Goal: Information Seeking & Learning: Find specific page/section

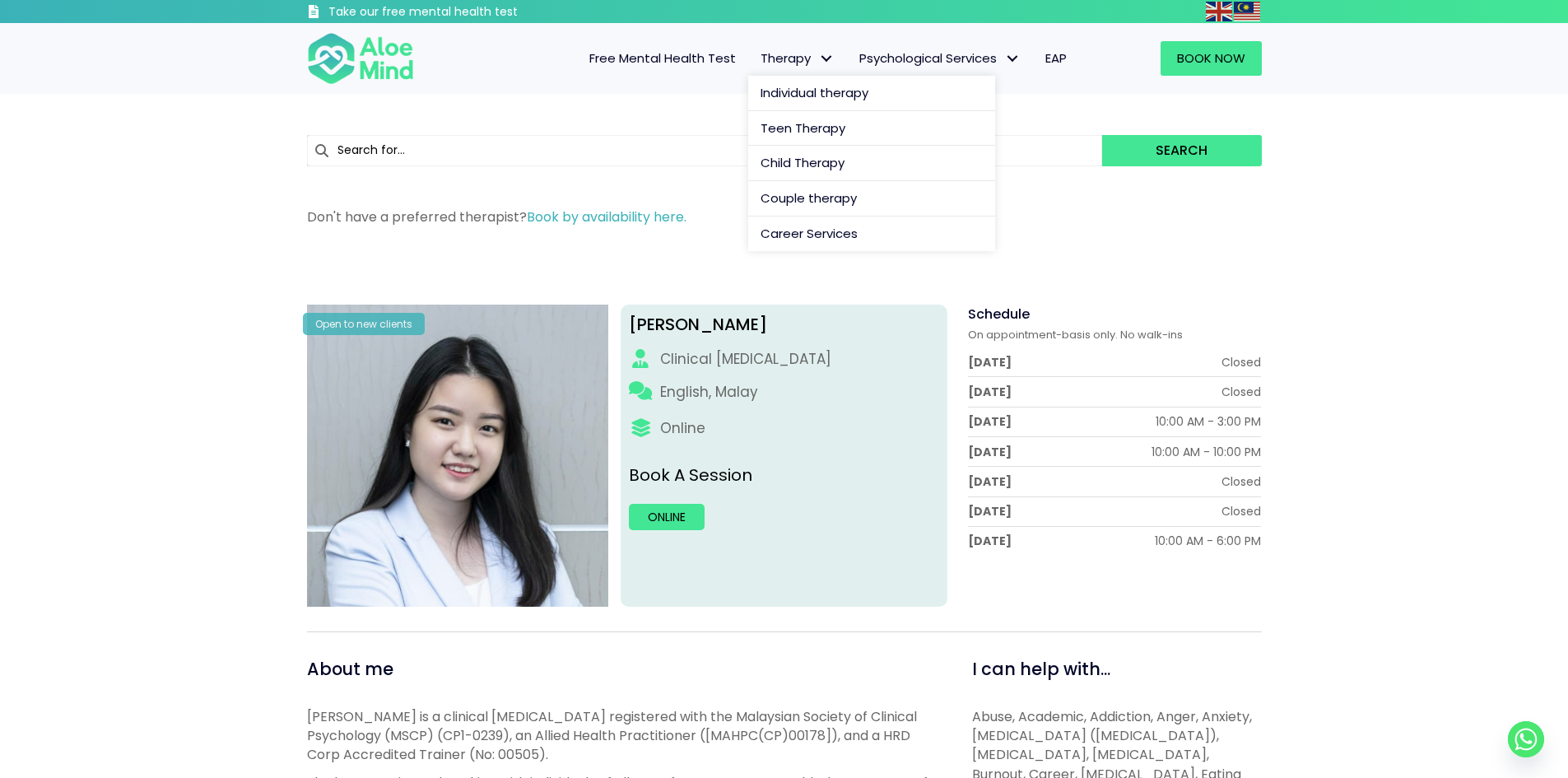
click at [765, 64] on span "Therapy" at bounding box center [797, 58] width 74 height 17
click at [807, 103] on link "Individual therapy" at bounding box center [872, 93] width 247 height 35
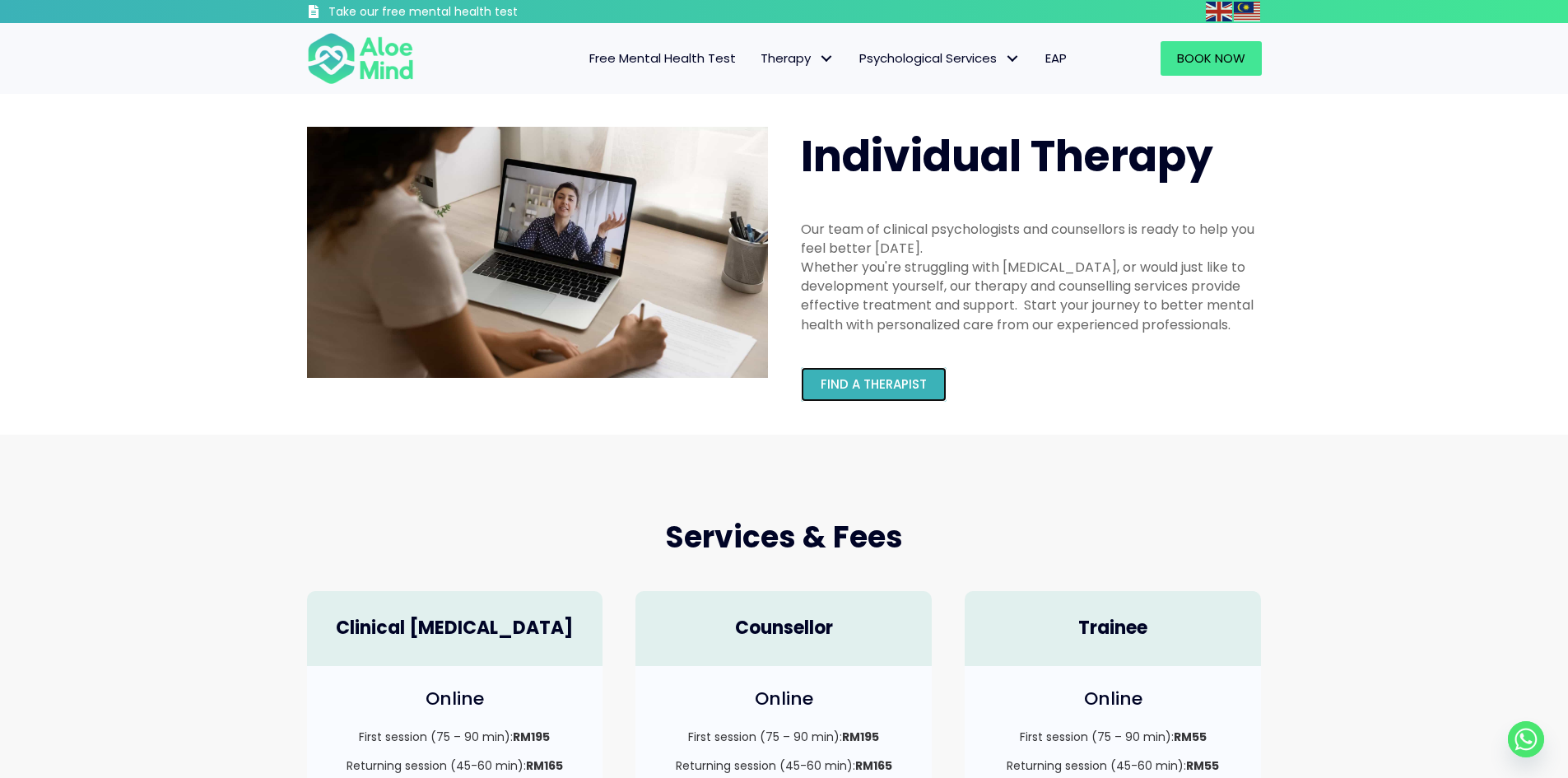
click at [859, 375] on span "Find a therapist" at bounding box center [874, 383] width 106 height 17
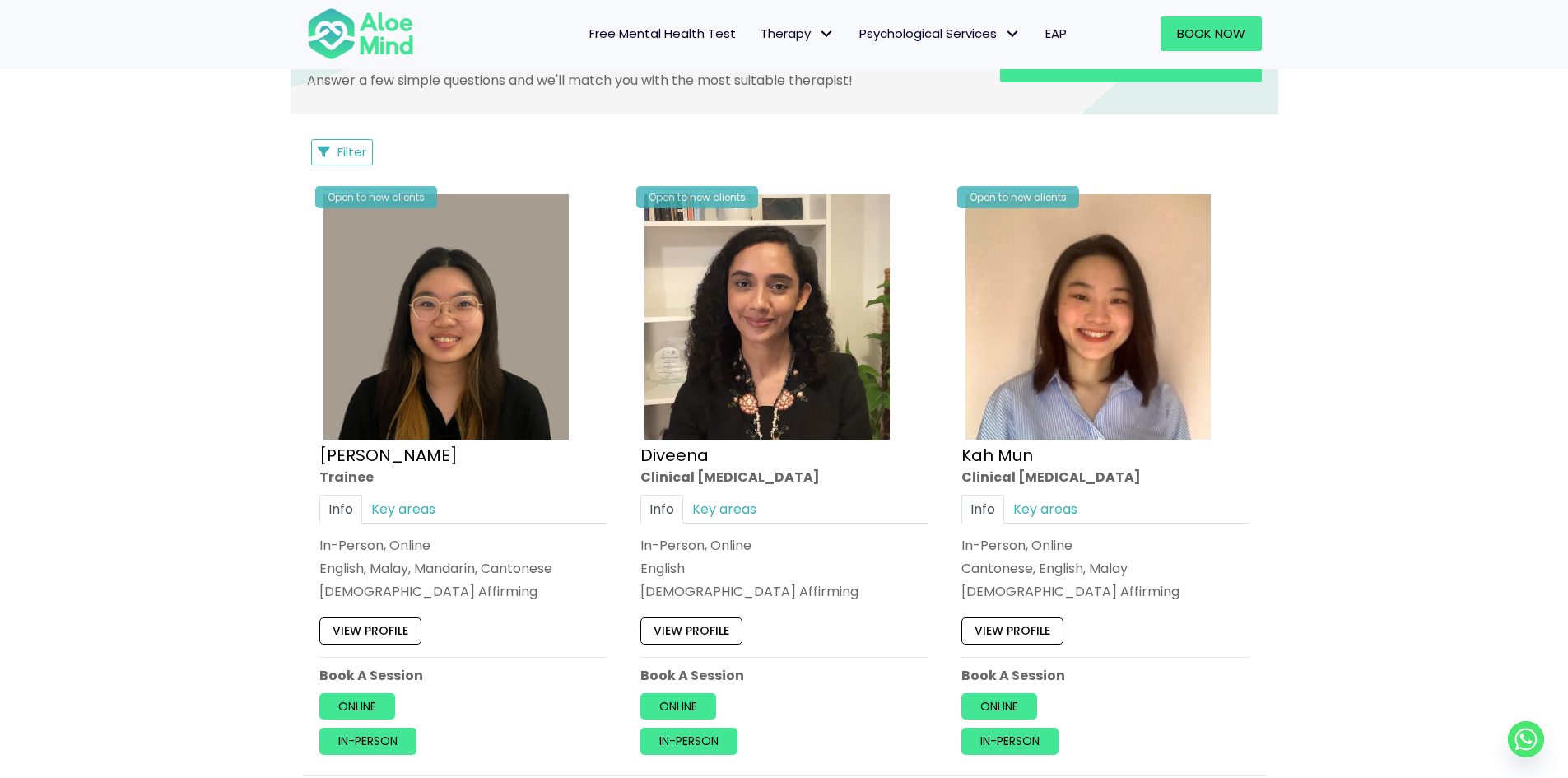
scroll to position [823, 0]
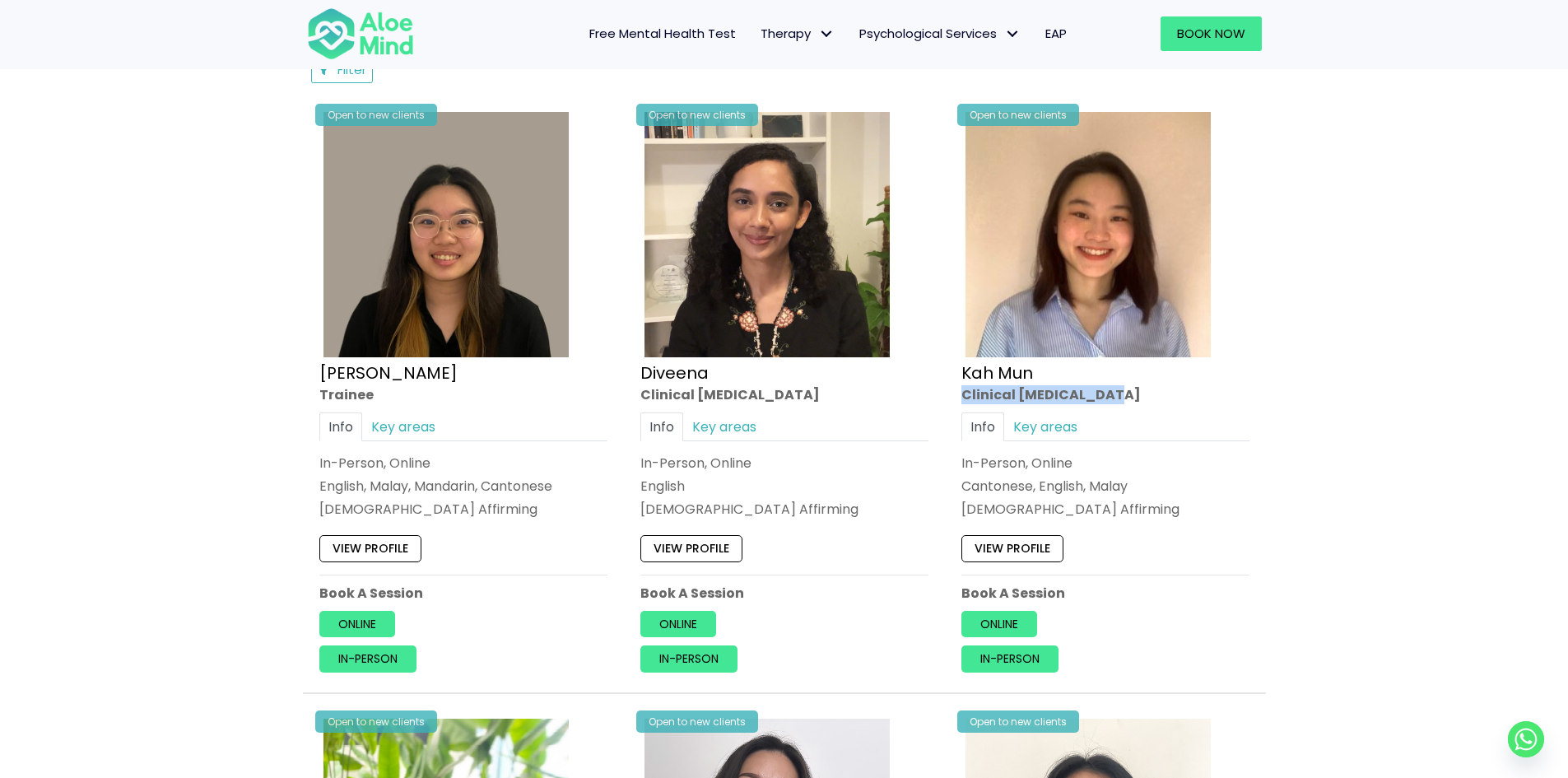
drag, startPoint x: 965, startPoint y: 394, endPoint x: 1132, endPoint y: 394, distance: 167.0
click at [1132, 394] on div "Clinical [MEDICAL_DATA]" at bounding box center [1105, 393] width 288 height 19
drag, startPoint x: 1108, startPoint y: 394, endPoint x: 944, endPoint y: 374, distance: 165.2
click at [945, 374] on div "Open to new clients [PERSON_NAME] Clinical [MEDICAL_DATA] Info Key areas In-Per…" at bounding box center [1105, 395] width 321 height 599
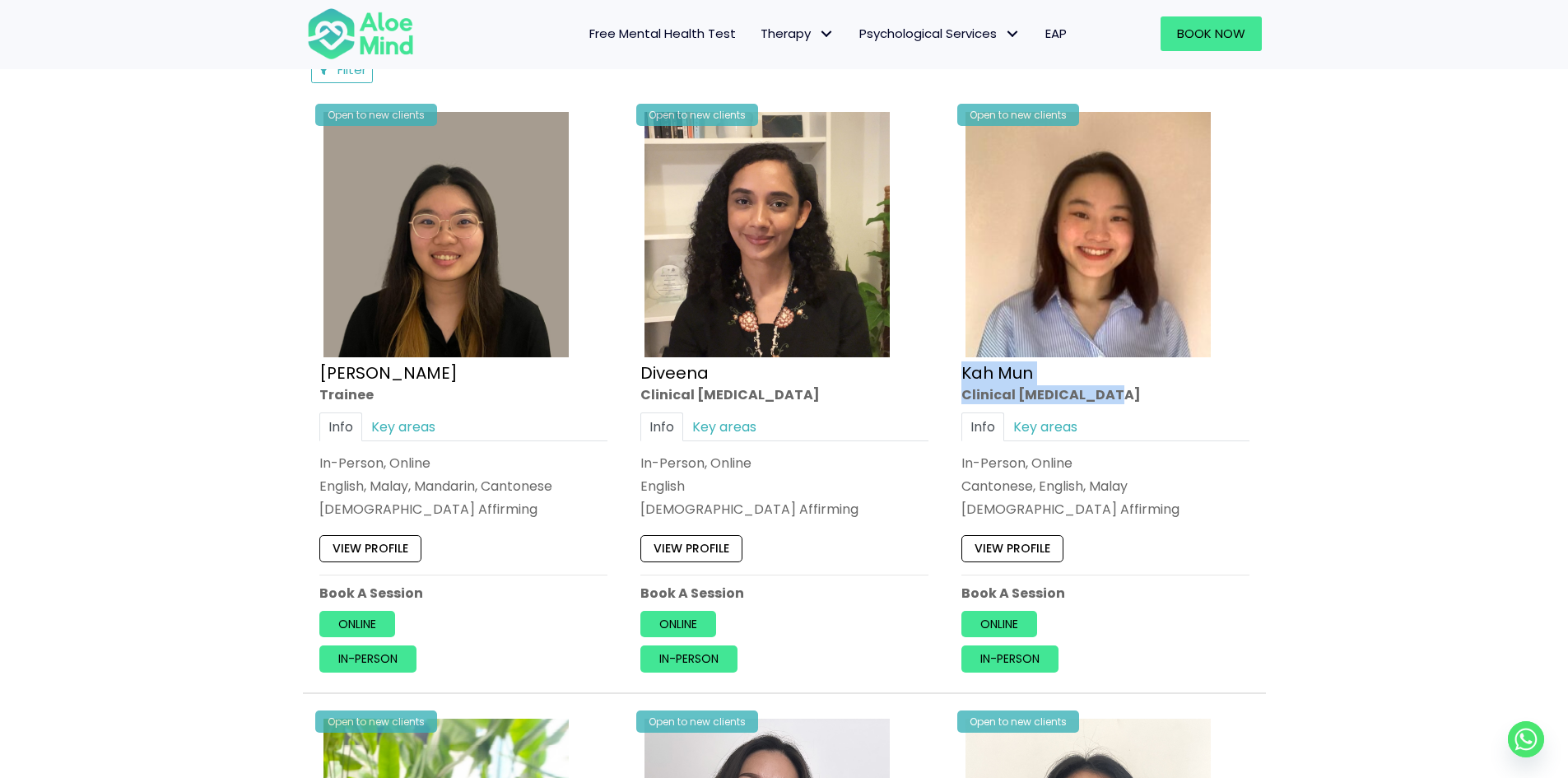
click at [945, 374] on div "Open to new clients [PERSON_NAME] Clinical [MEDICAL_DATA] Info Key areas In-Per…" at bounding box center [1105, 395] width 321 height 599
click at [399, 432] on link "Key areas" at bounding box center [403, 426] width 83 height 29
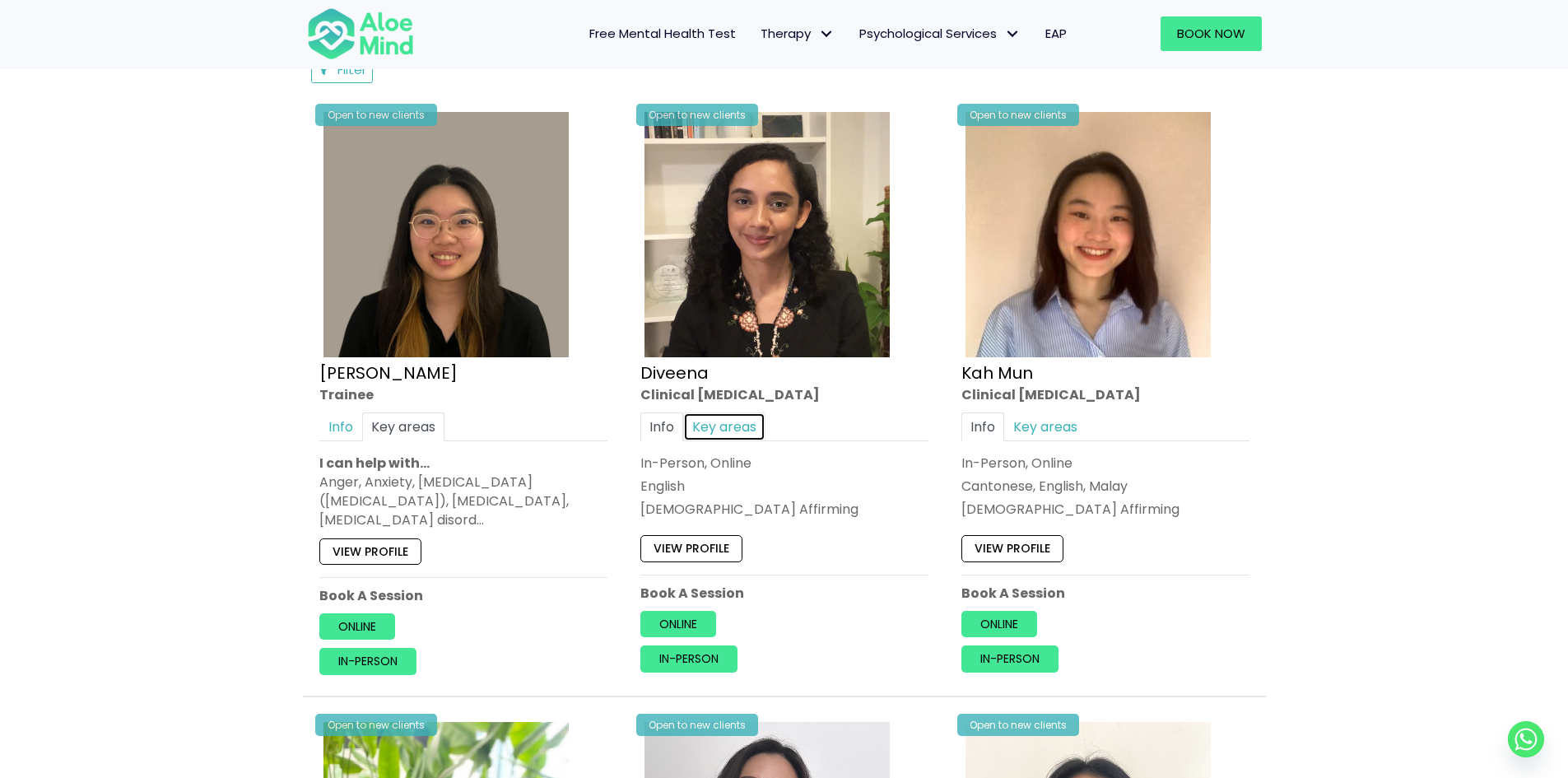
click at [755, 424] on link "Key areas" at bounding box center [724, 426] width 83 height 29
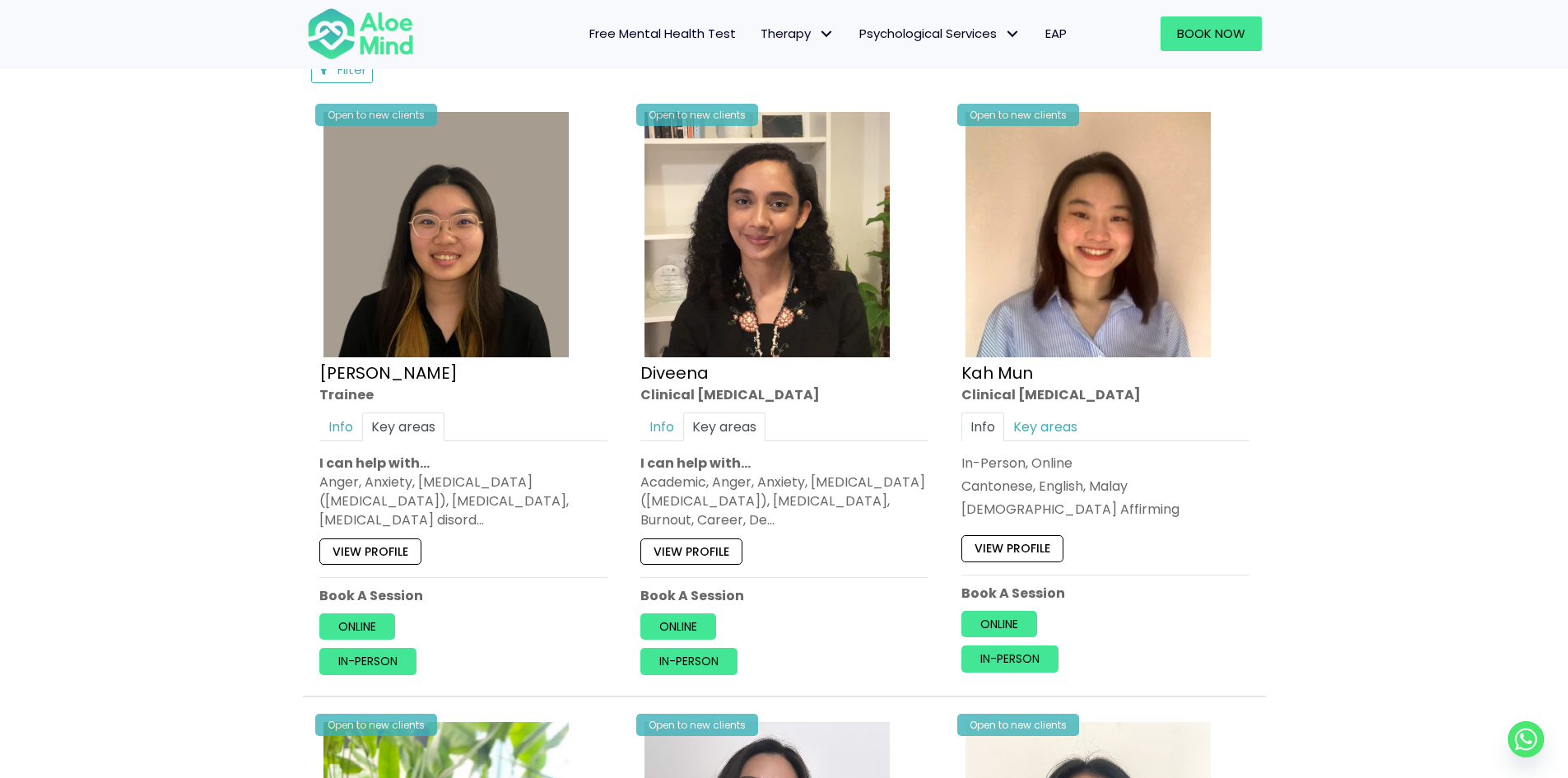
click at [1087, 419] on div "Info Key areas" at bounding box center [1105, 426] width 288 height 29
click at [1037, 450] on div "Info Key areas In-Person, Online Cantonese, English, Malay [DEMOGRAPHIC_DATA] A…" at bounding box center [1105, 465] width 288 height 107
click at [1044, 430] on link "Key areas" at bounding box center [1045, 426] width 83 height 29
drag, startPoint x: 1163, startPoint y: 525, endPoint x: 968, endPoint y: 483, distance: 199.5
click at [968, 483] on div "[MEDICAL_DATA], stress, panic, anger, relationship, academic, phobias, trauma, …" at bounding box center [1105, 502] width 288 height 58
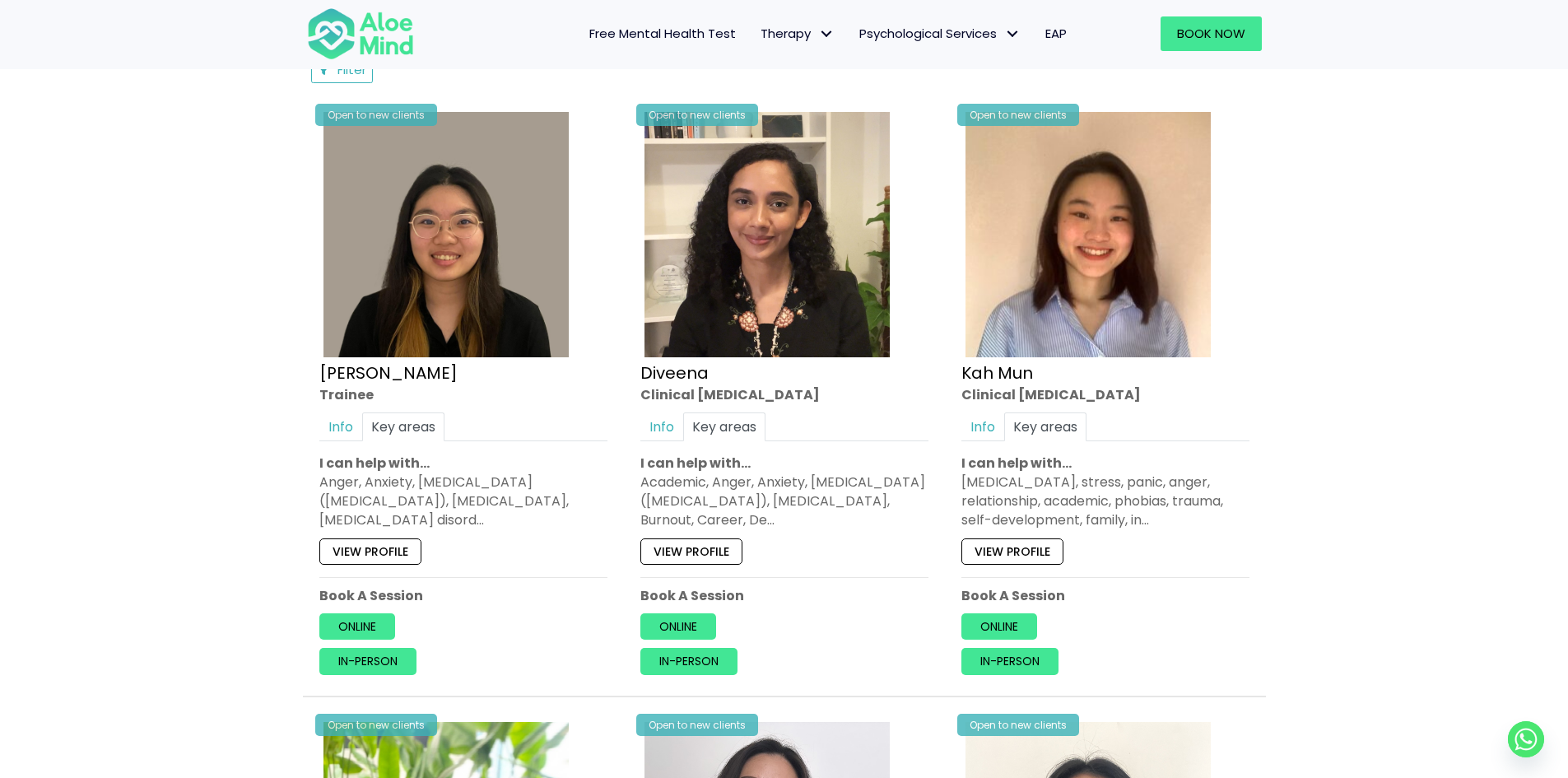
click at [968, 483] on div "[MEDICAL_DATA], stress, panic, anger, relationship, academic, phobias, trauma, …" at bounding box center [1105, 502] width 288 height 58
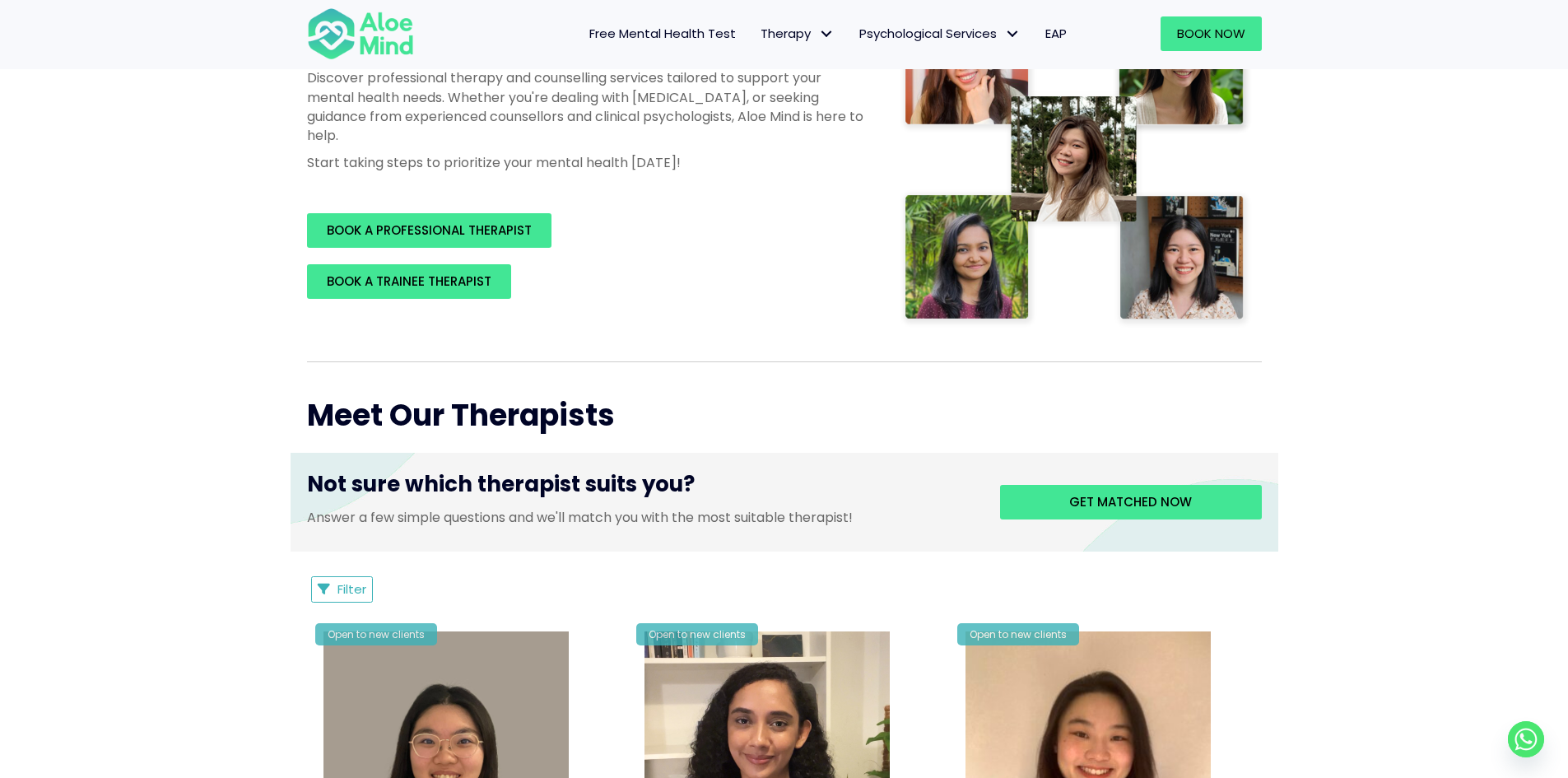
scroll to position [329, 0]
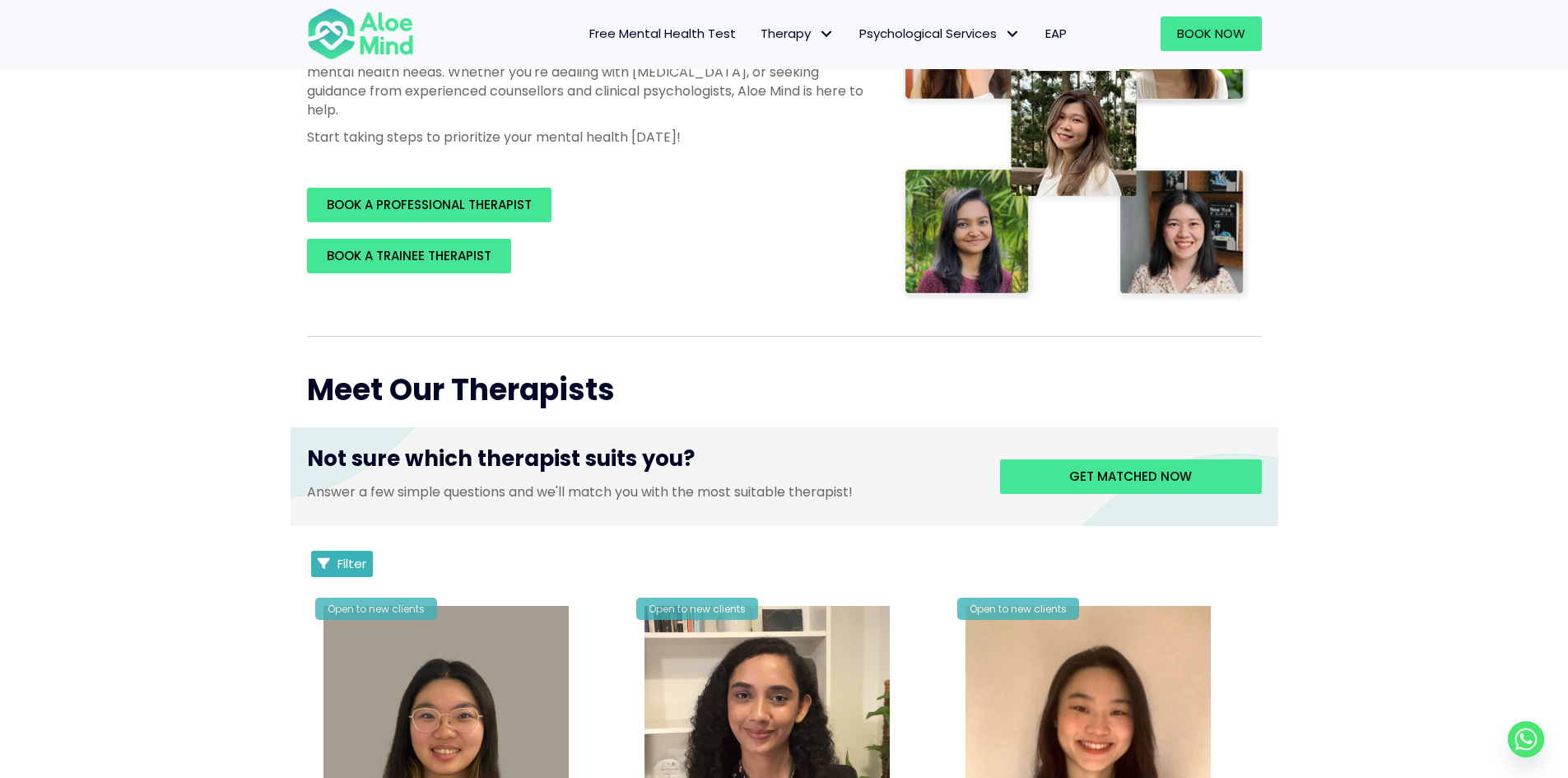
click at [351, 566] on span "Filter" at bounding box center [351, 563] width 29 height 17
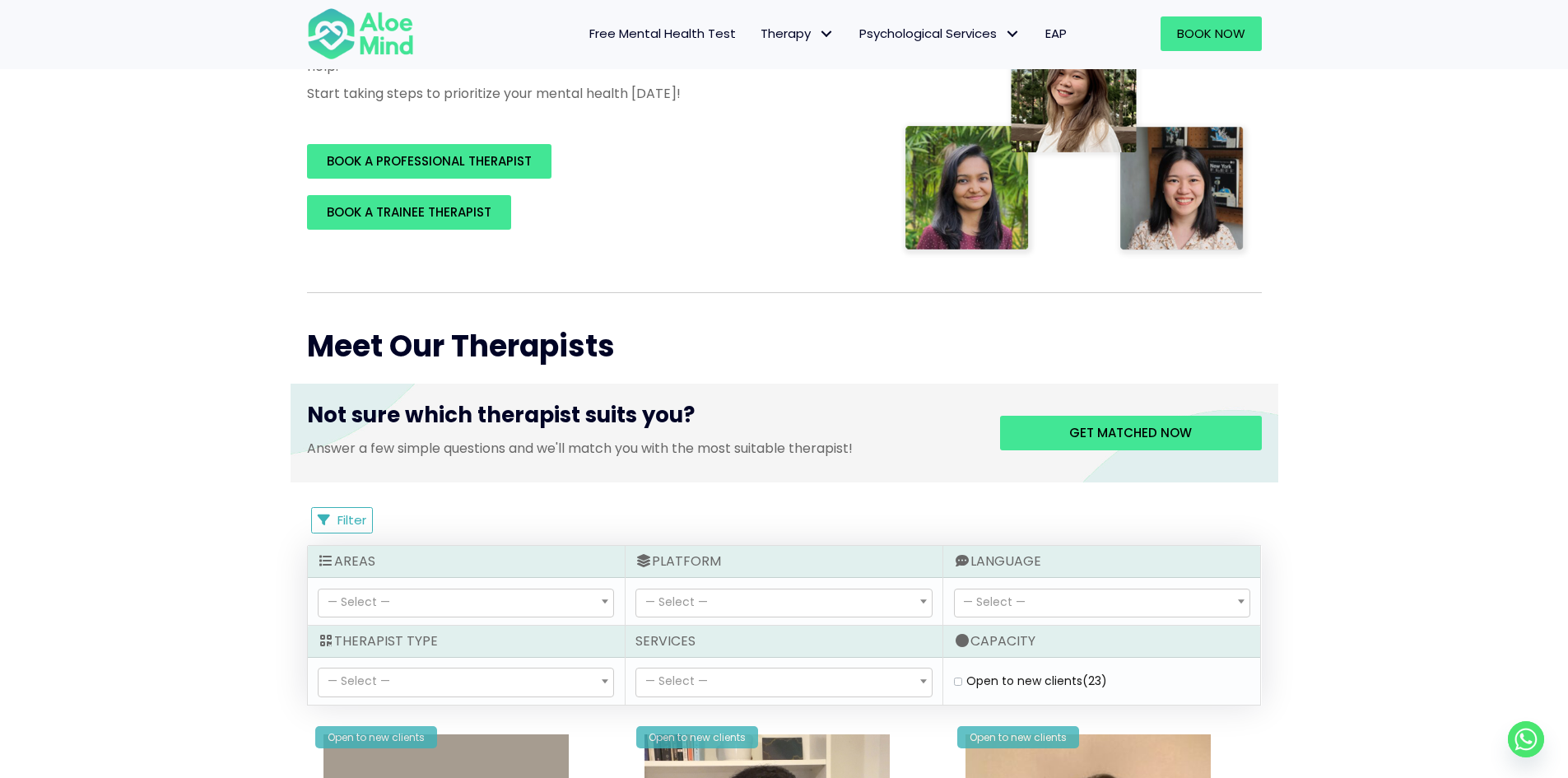
scroll to position [412, 0]
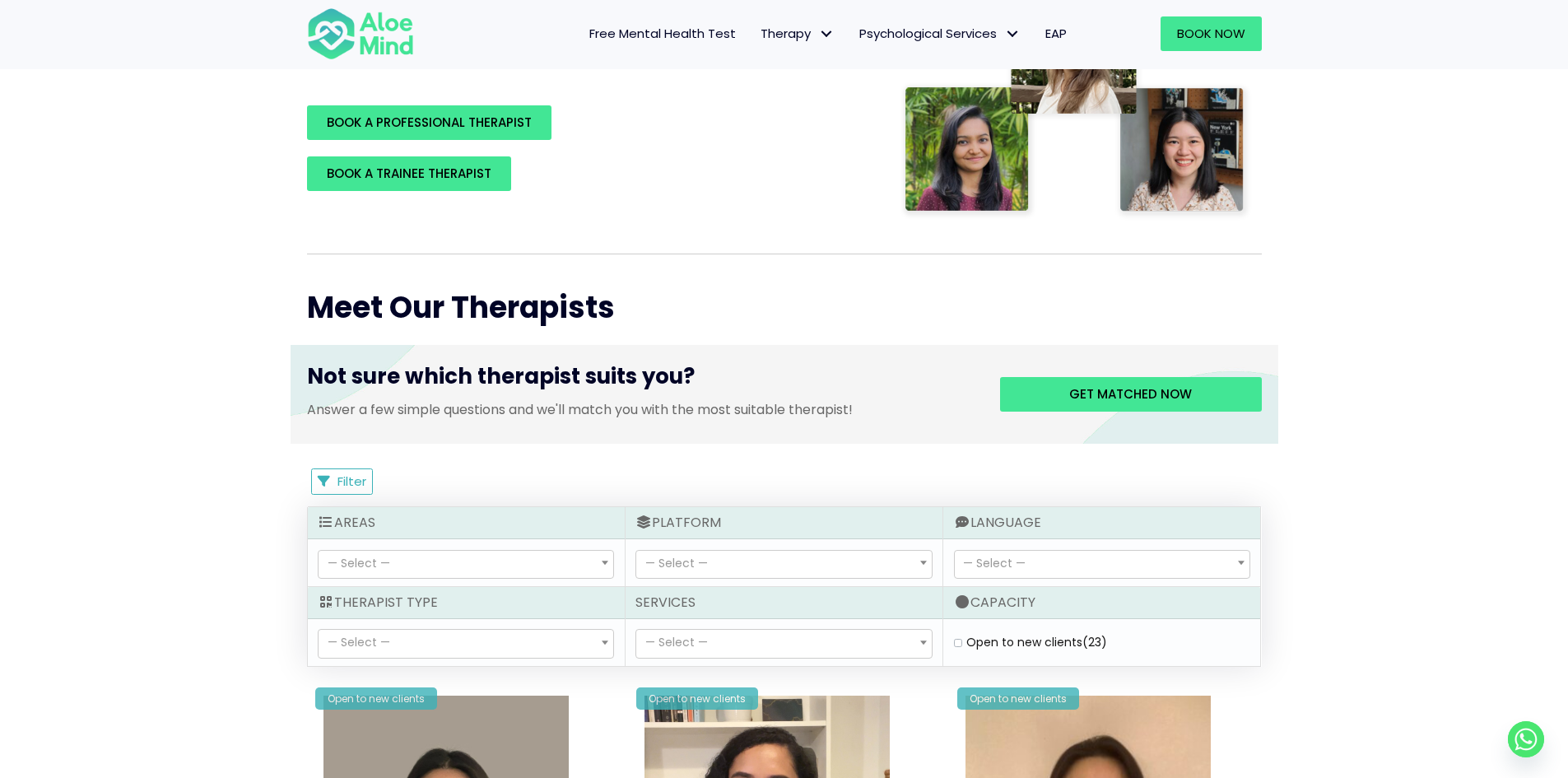
click at [479, 652] on span "— Select —" at bounding box center [465, 643] width 294 height 28
select select "15"
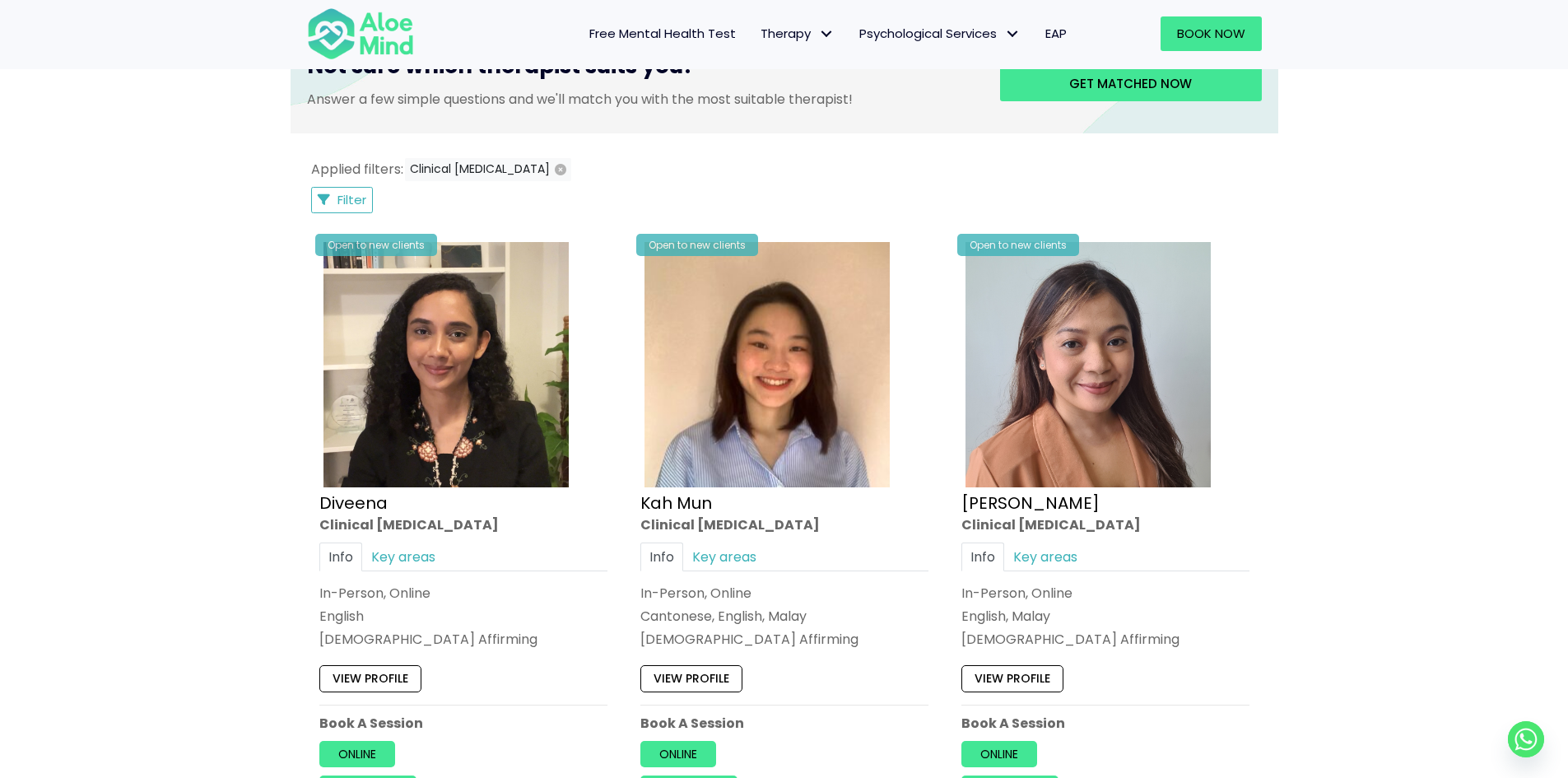
scroll to position [494, 0]
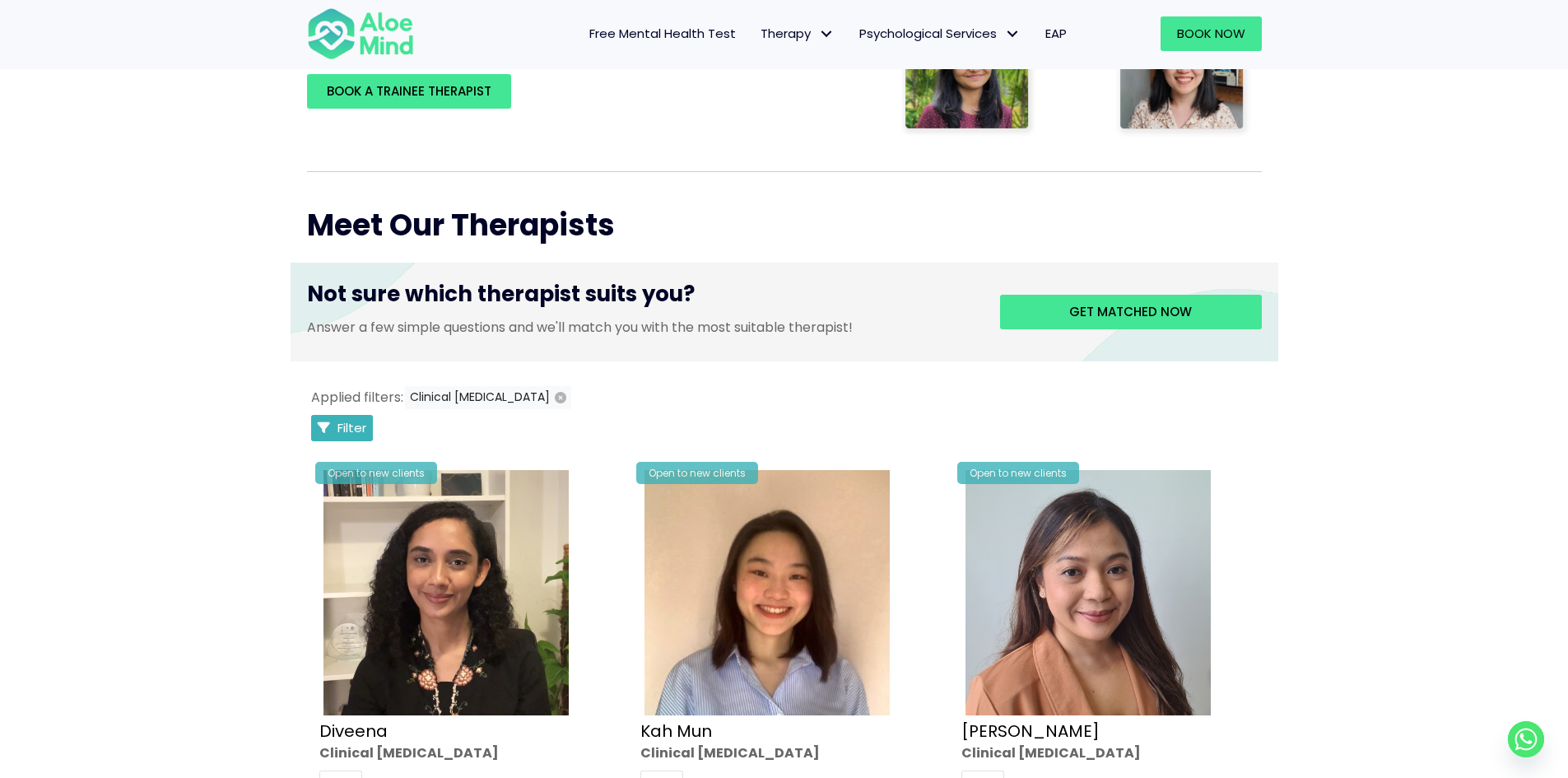
click at [358, 420] on span "Filter" at bounding box center [351, 427] width 29 height 17
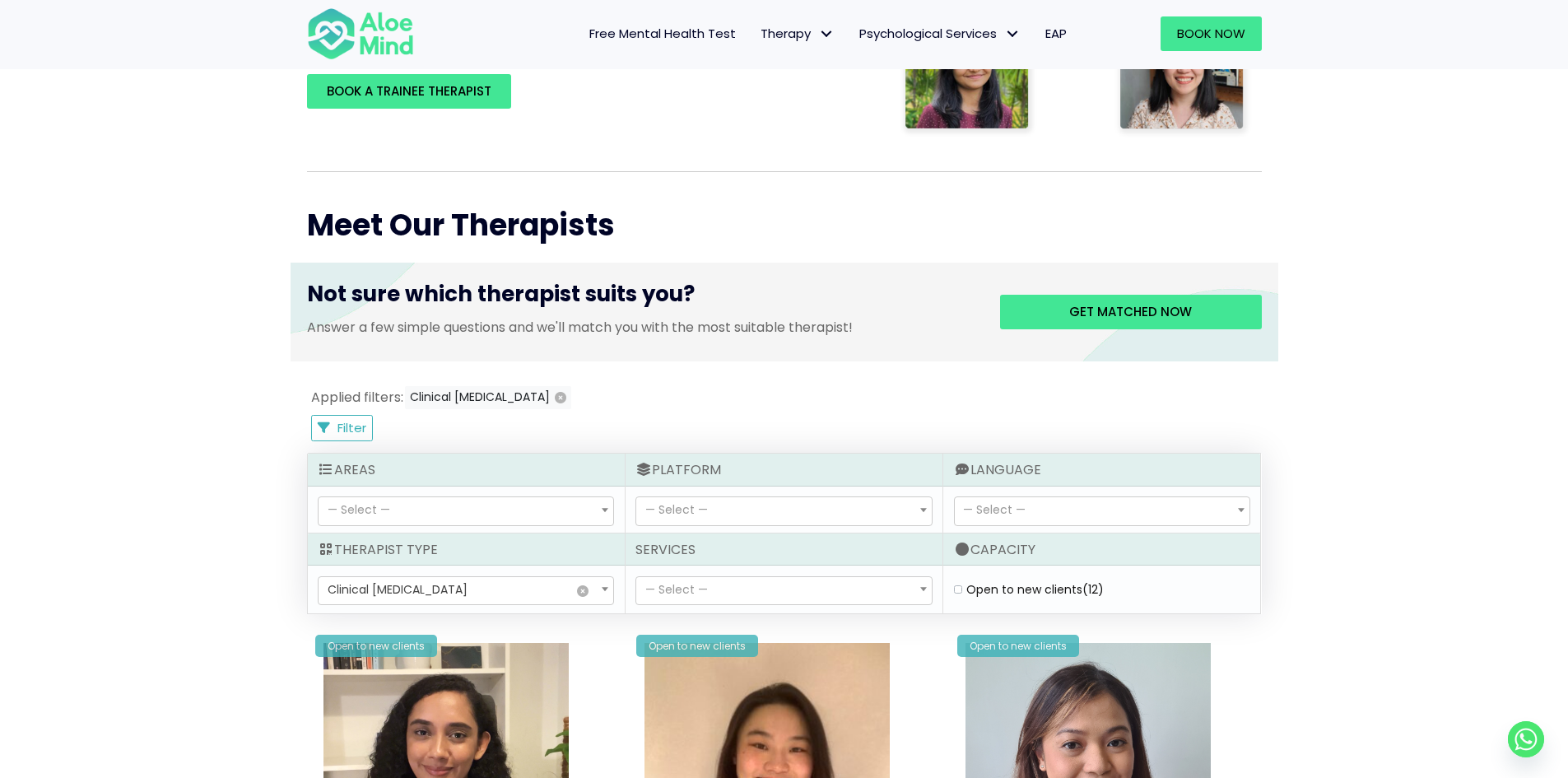
click at [490, 489] on div "— Select — Abuse (9) Academic (9) Addiction (4) [MEDICAL_DATA] (0) Anger (13) A…" at bounding box center [467, 510] width 317 height 47
click at [493, 511] on span "— Select —" at bounding box center [465, 511] width 294 height 28
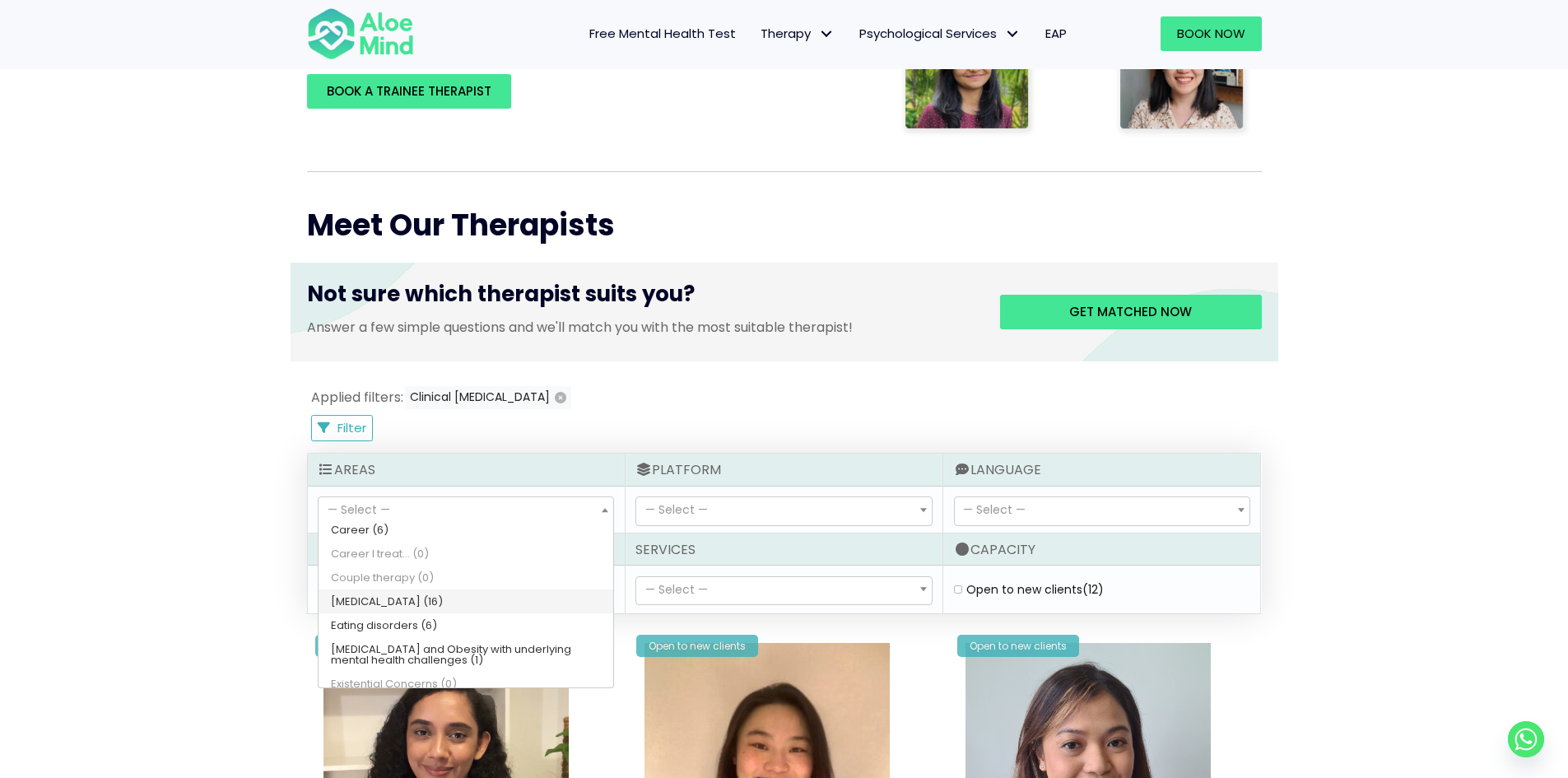
scroll to position [326, 0]
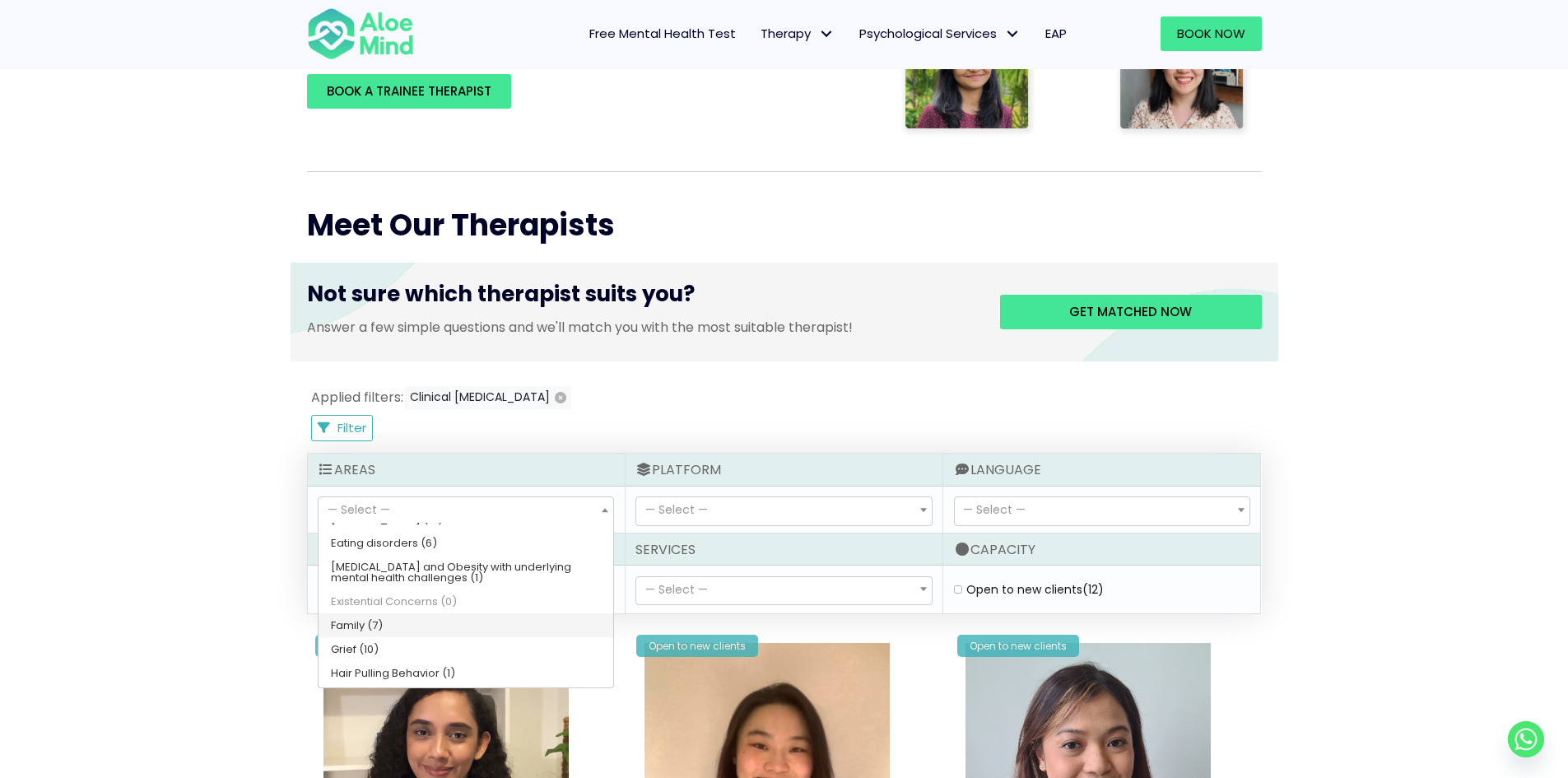
select select "57"
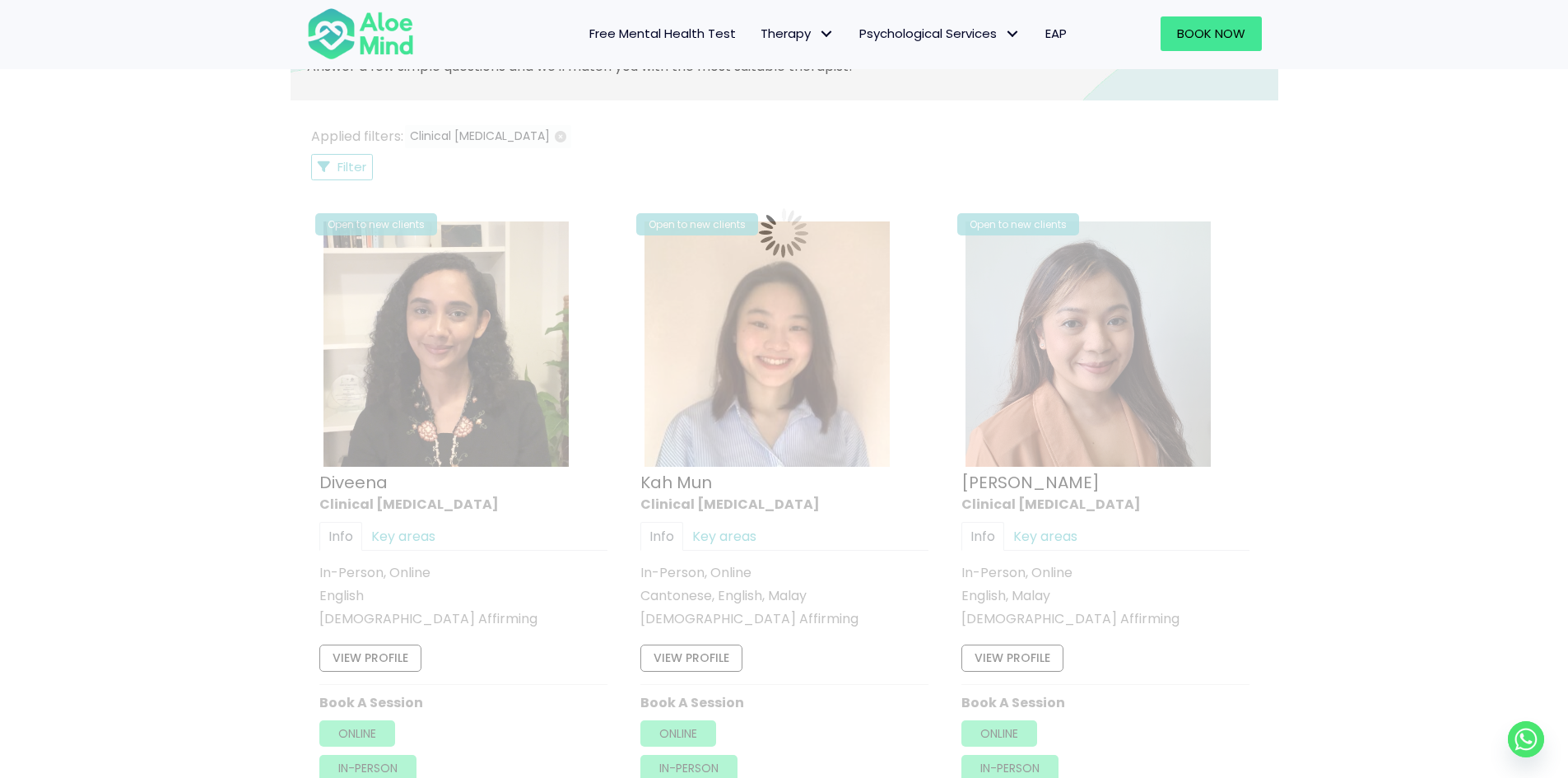
scroll to position [880, 0]
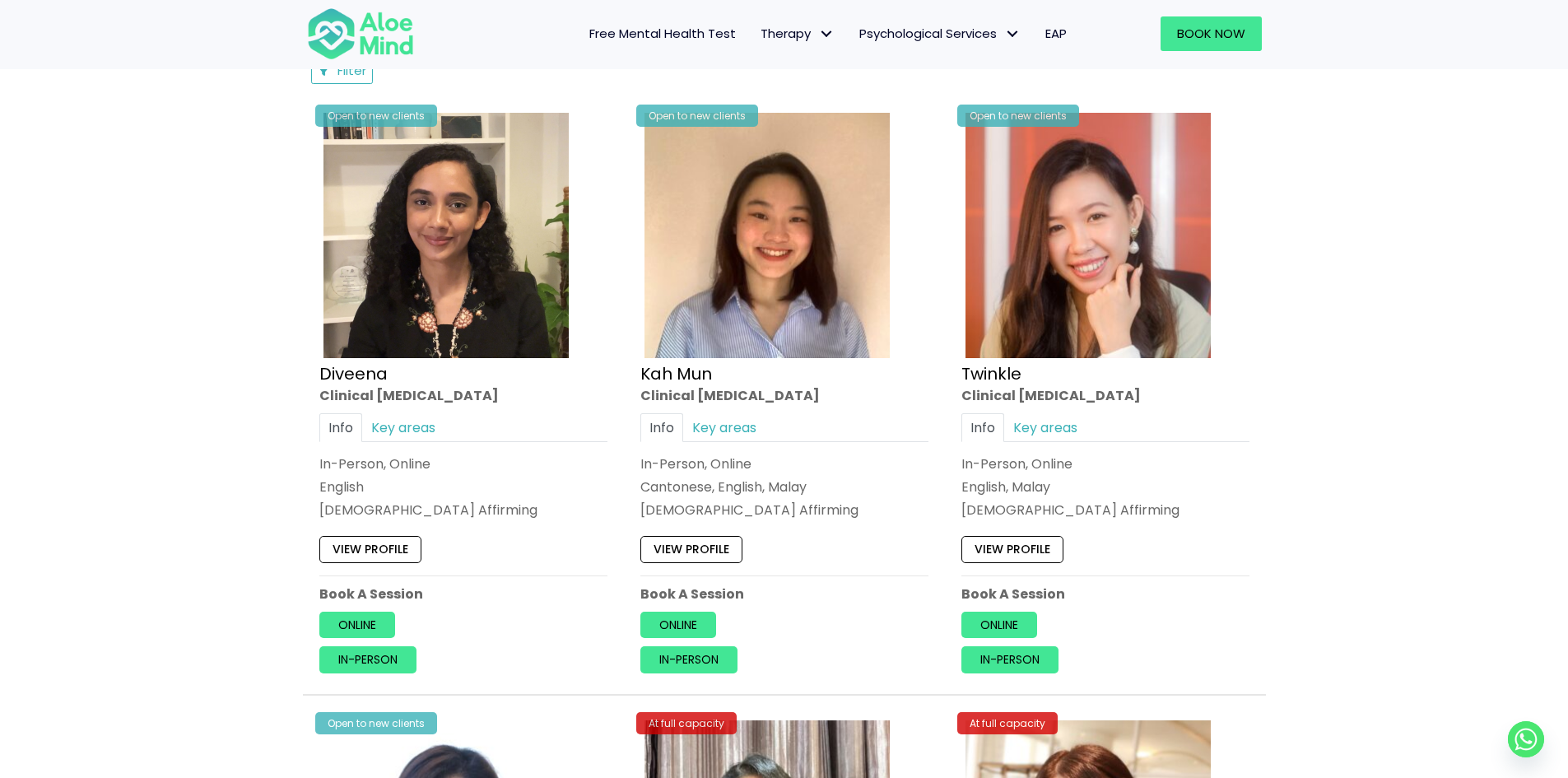
scroll to position [880, 0]
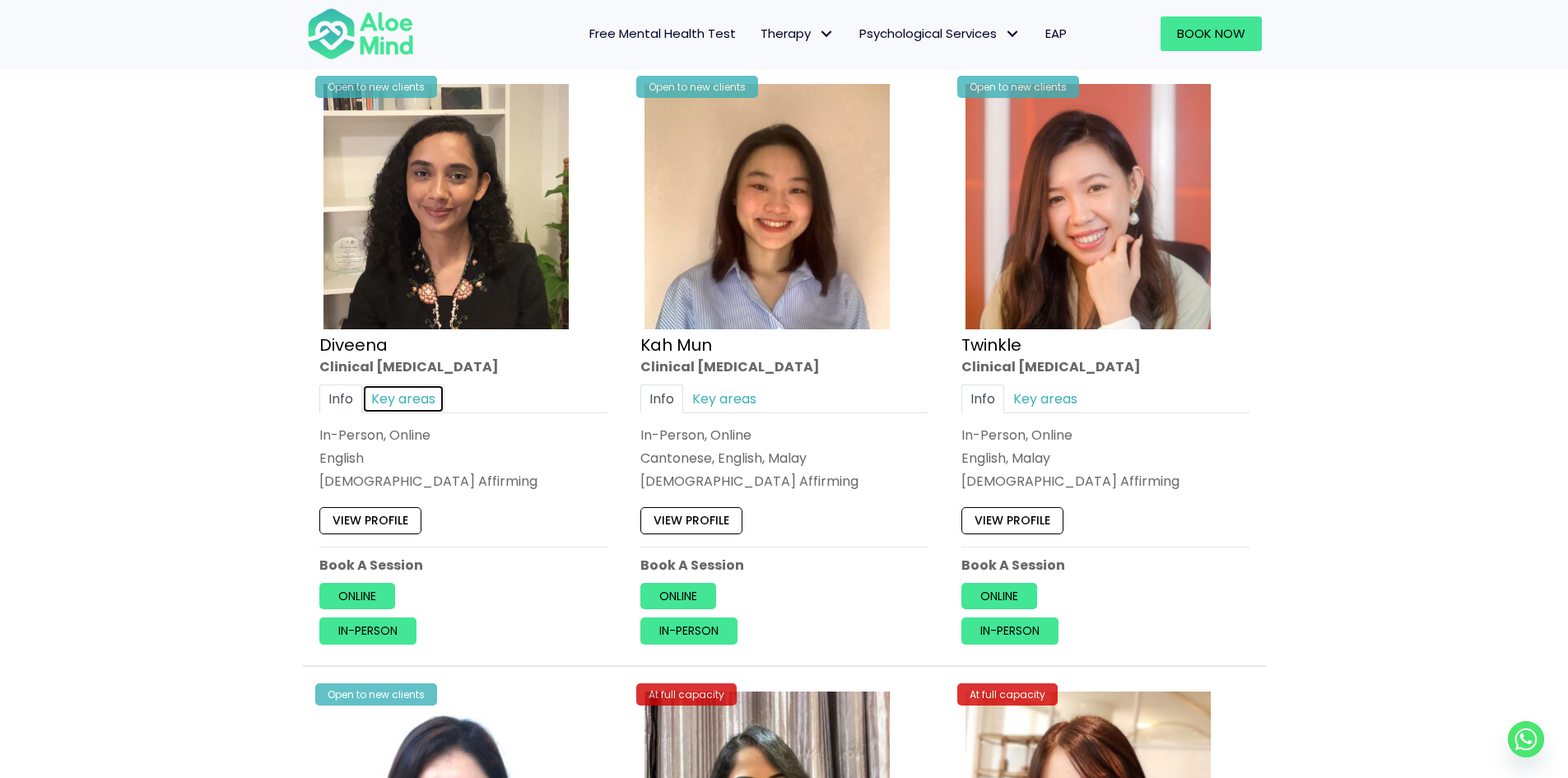
click at [412, 401] on link "Key areas" at bounding box center [403, 398] width 83 height 29
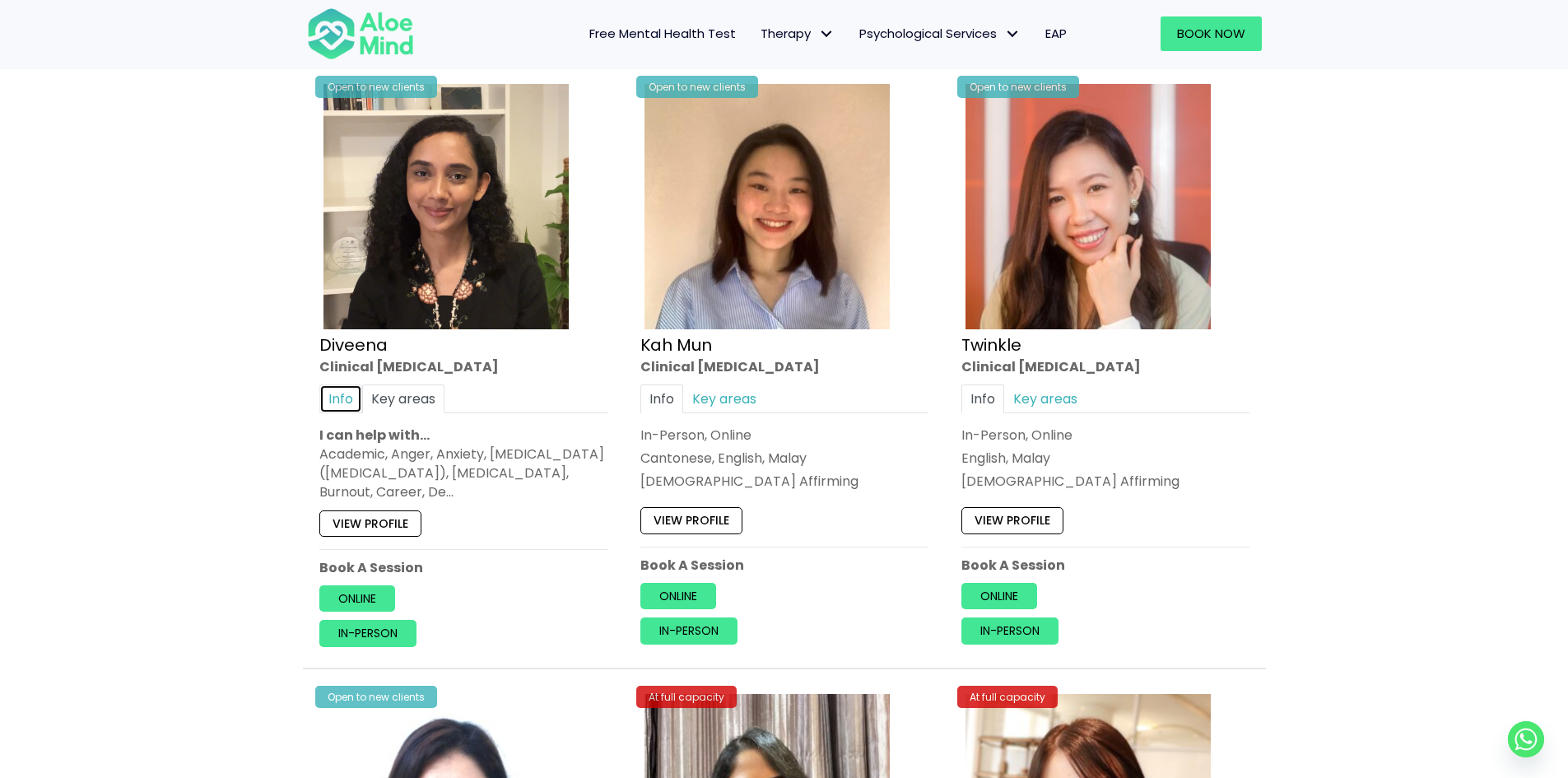
click at [339, 401] on link "Info" at bounding box center [340, 398] width 43 height 29
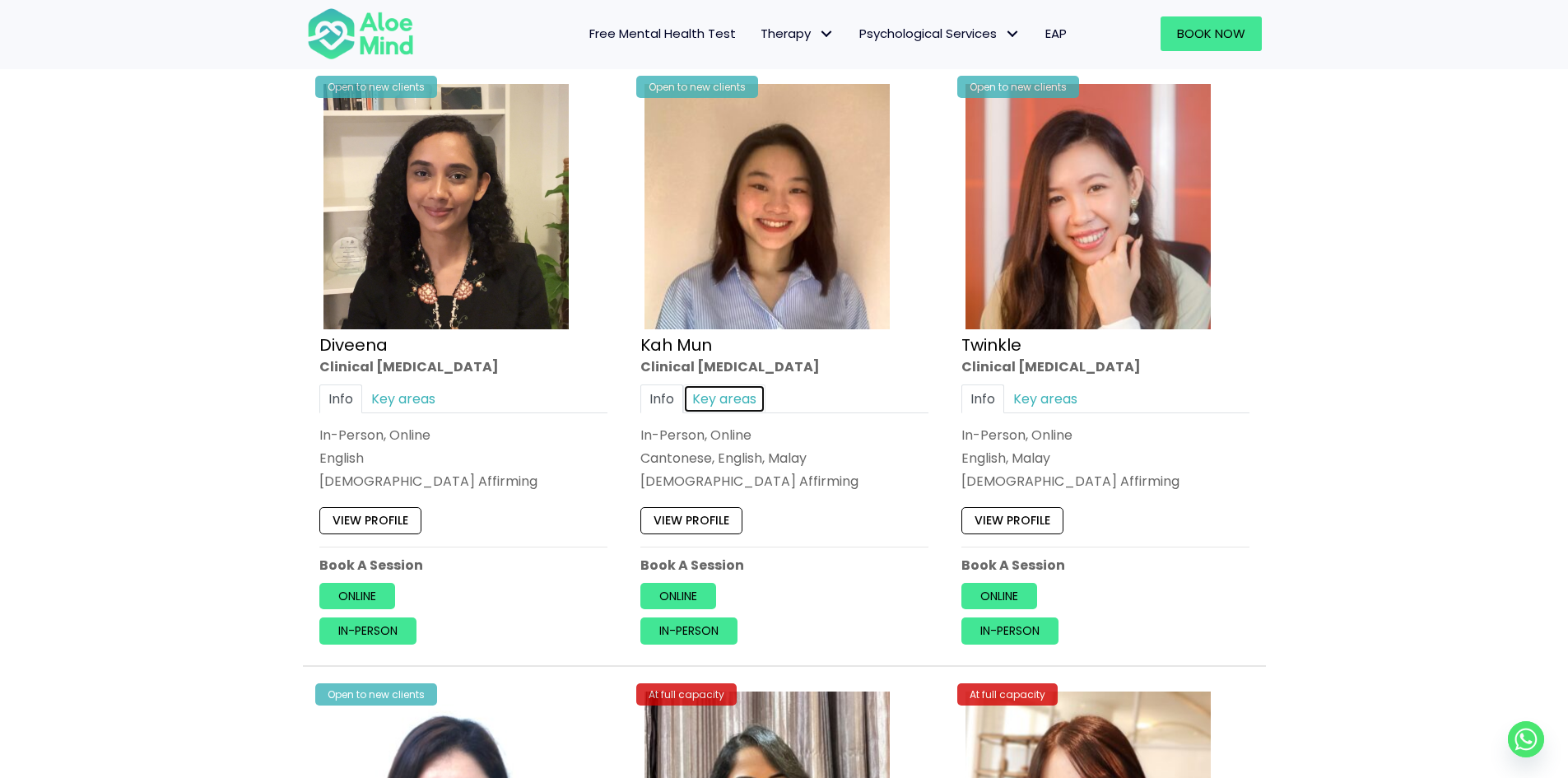
click at [725, 400] on link "Key areas" at bounding box center [724, 398] width 83 height 29
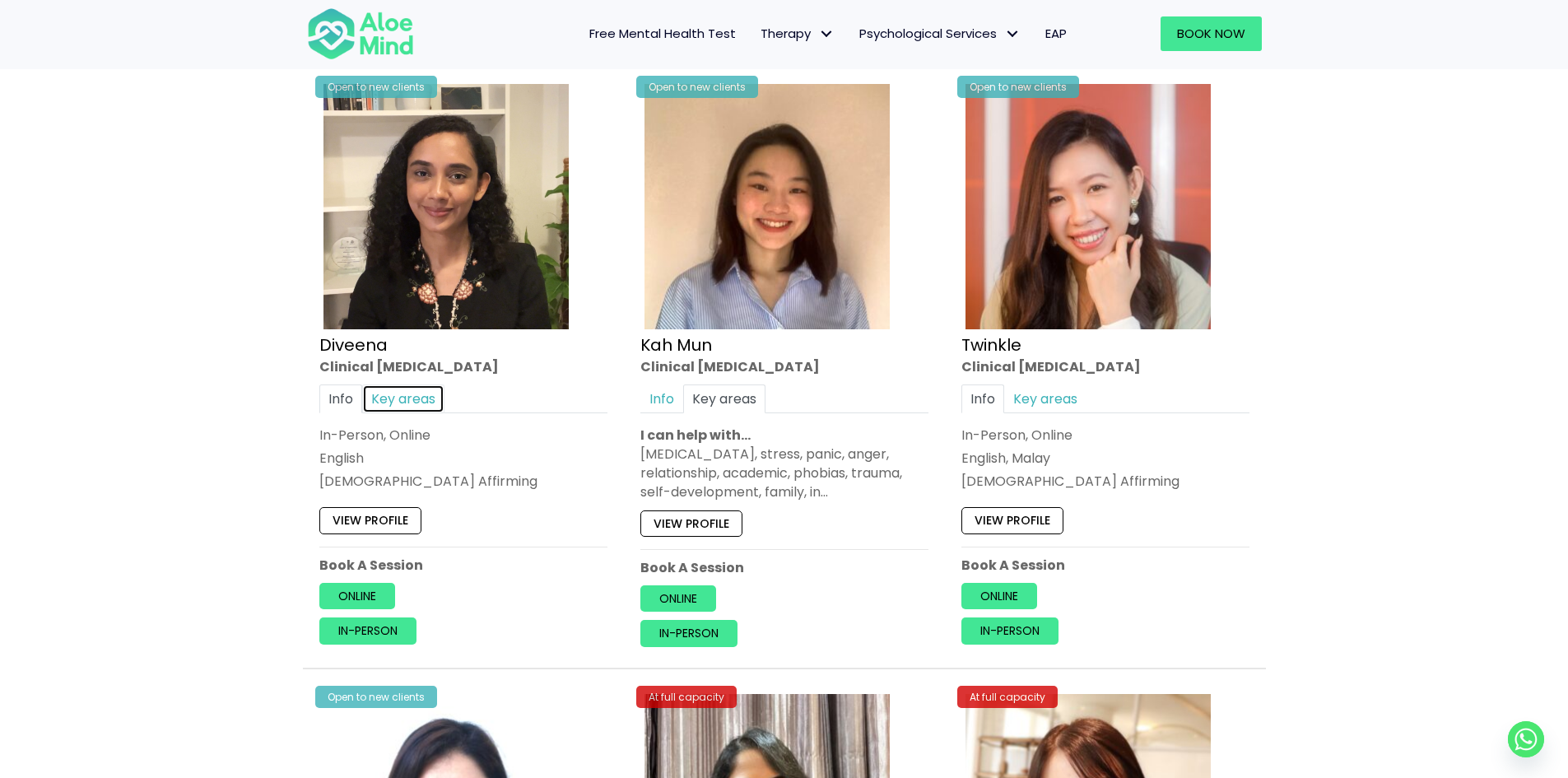
click at [413, 400] on link "Key areas" at bounding box center [403, 398] width 83 height 29
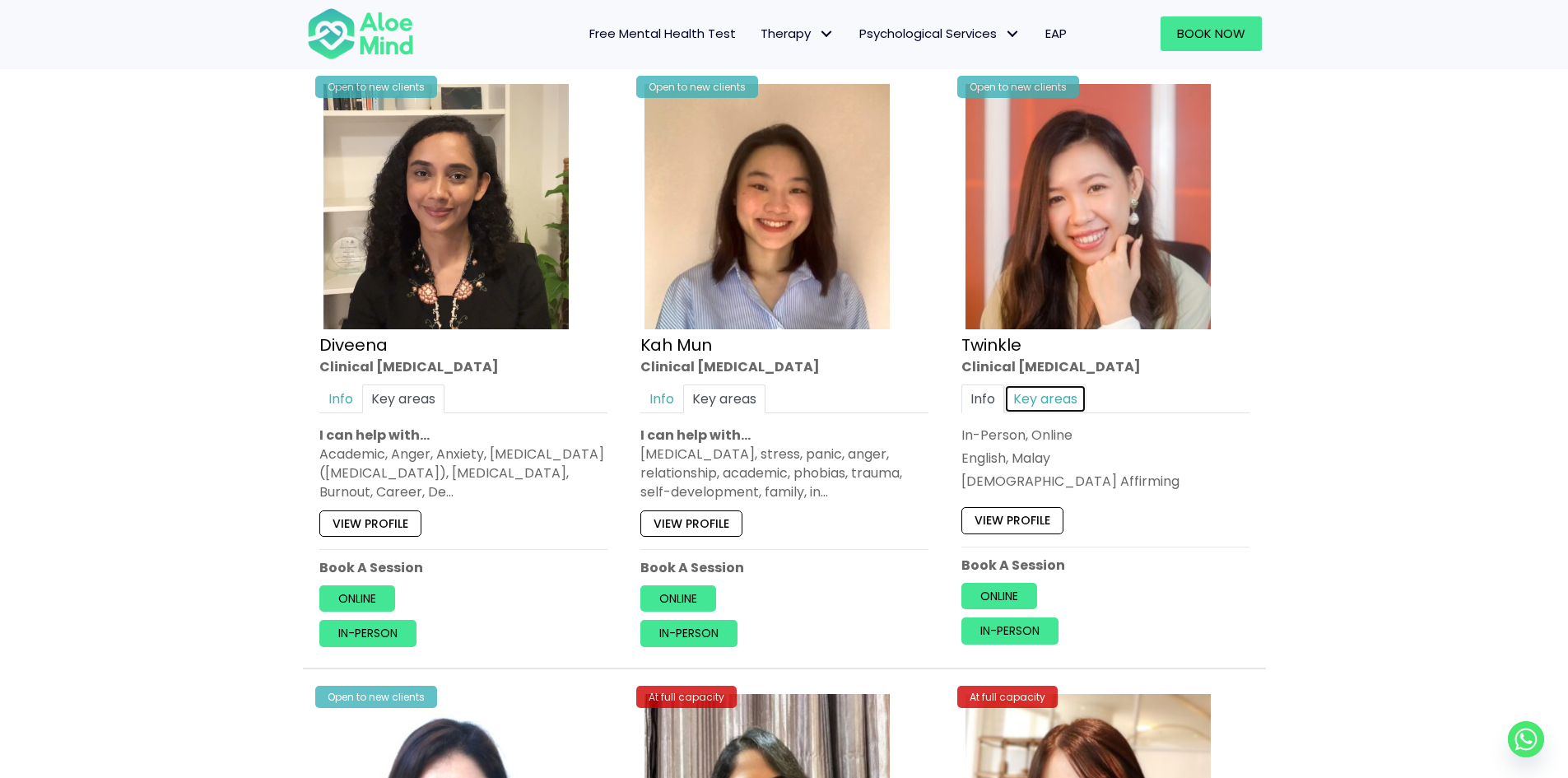
click at [1044, 395] on link "Key areas" at bounding box center [1045, 398] width 83 height 29
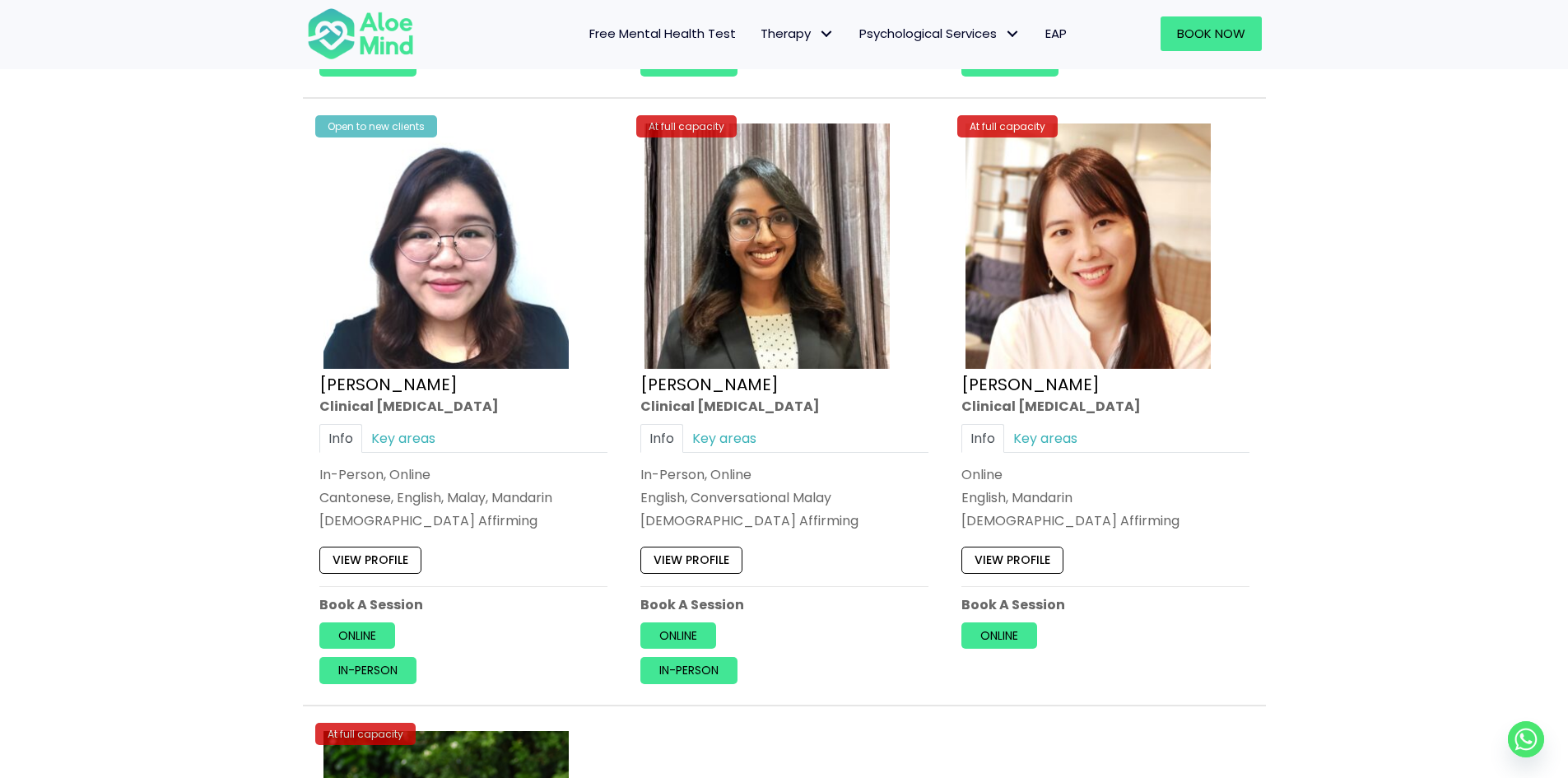
scroll to position [1538, 0]
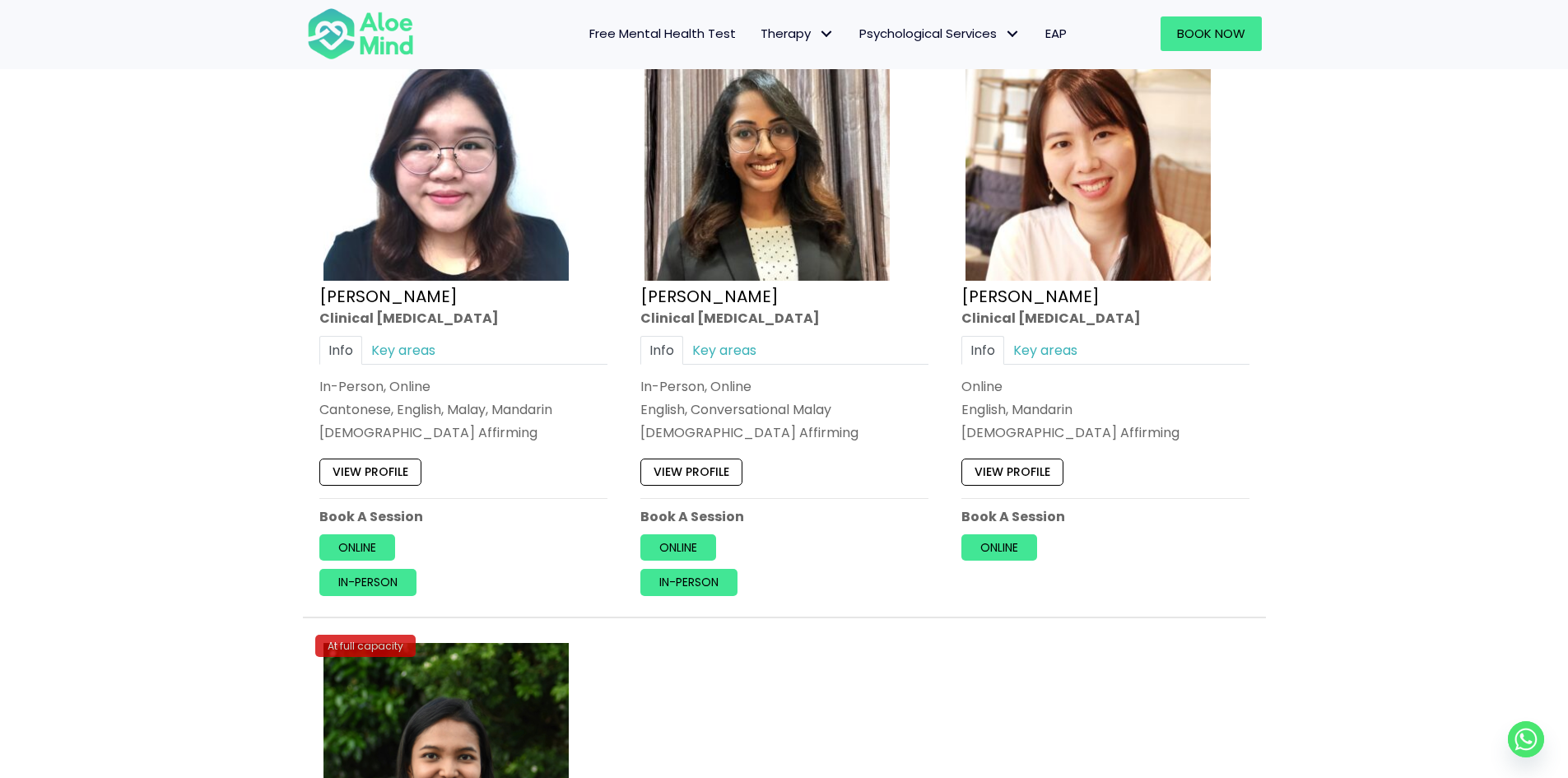
click at [1035, 368] on div "Info Key areas Online English, Mandarin [DEMOGRAPHIC_DATA] Affirming I can help…" at bounding box center [1105, 389] width 288 height 107
click at [1036, 362] on link "Key areas" at bounding box center [1045, 350] width 83 height 29
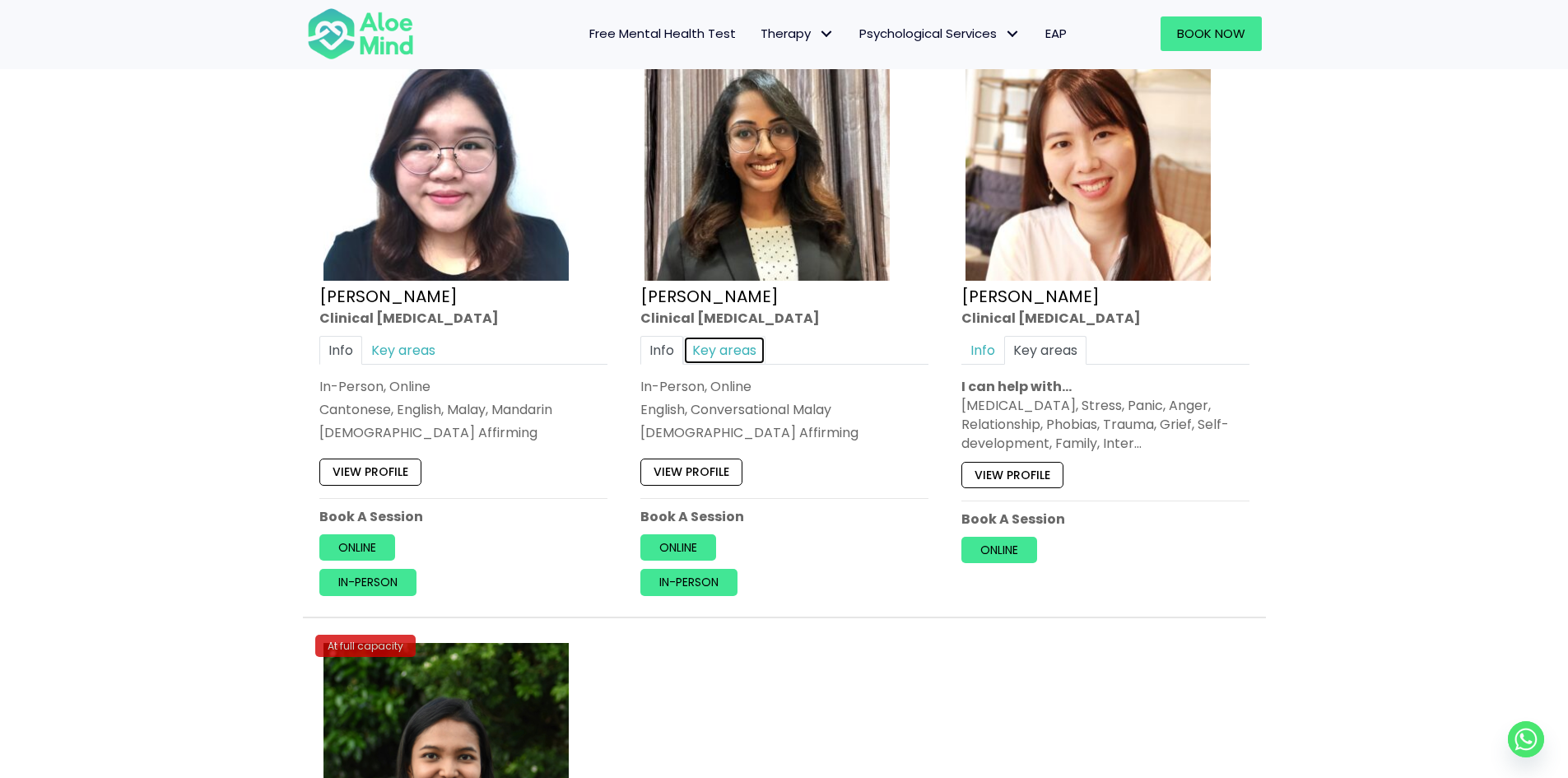
click at [731, 351] on link "Key areas" at bounding box center [724, 350] width 83 height 29
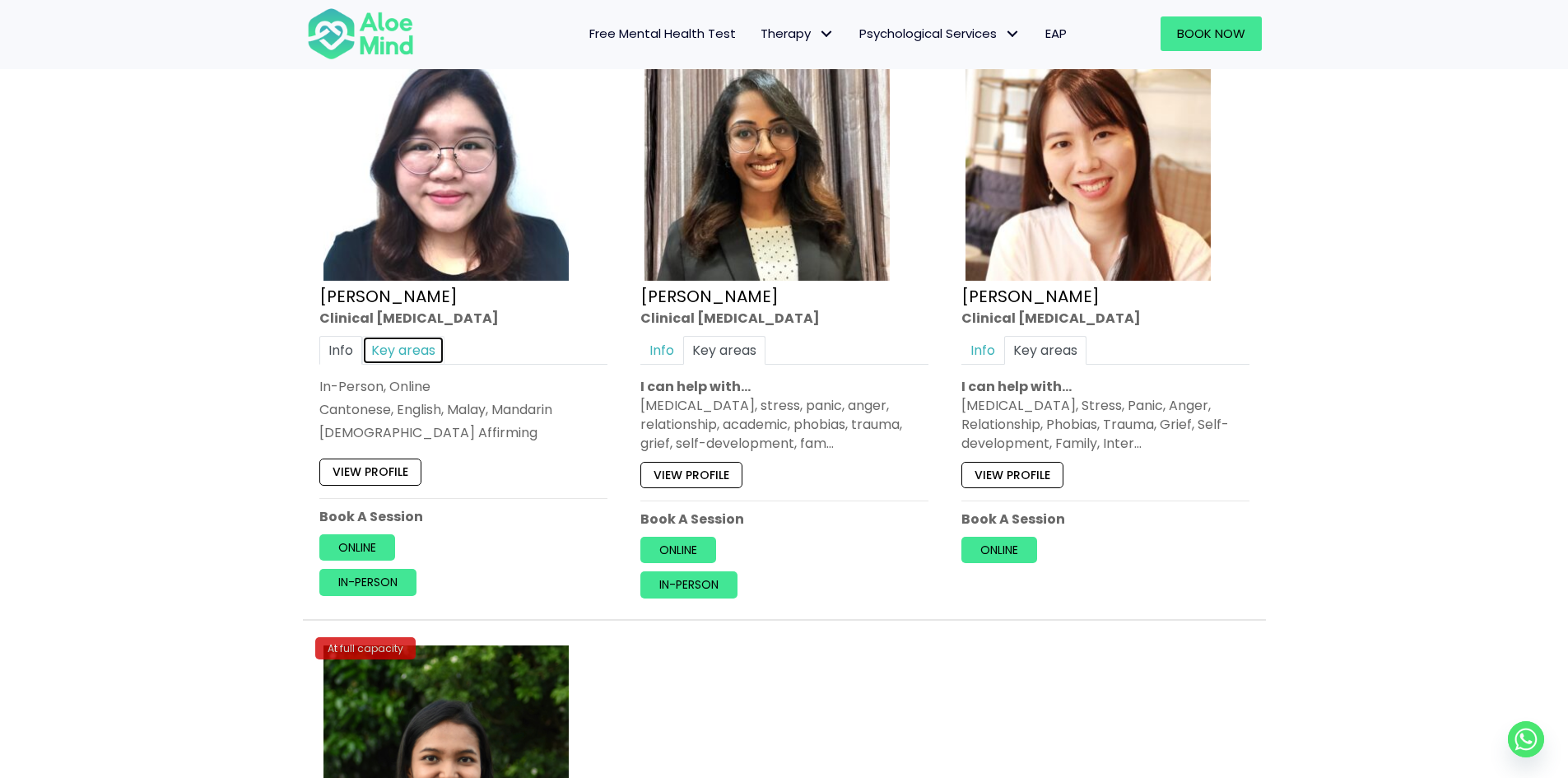
click at [389, 362] on link "Key areas" at bounding box center [403, 350] width 83 height 29
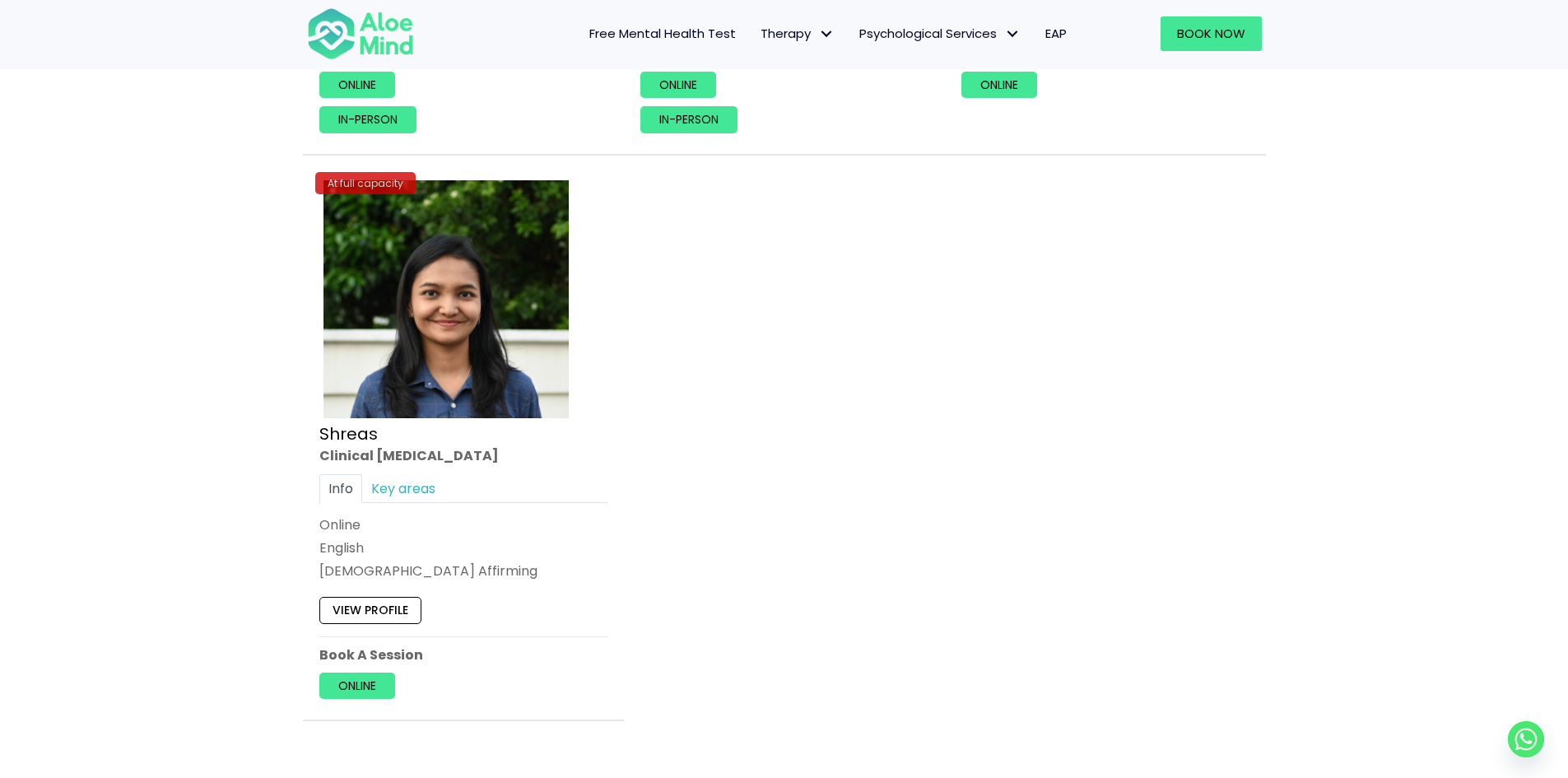
scroll to position [2115, 0]
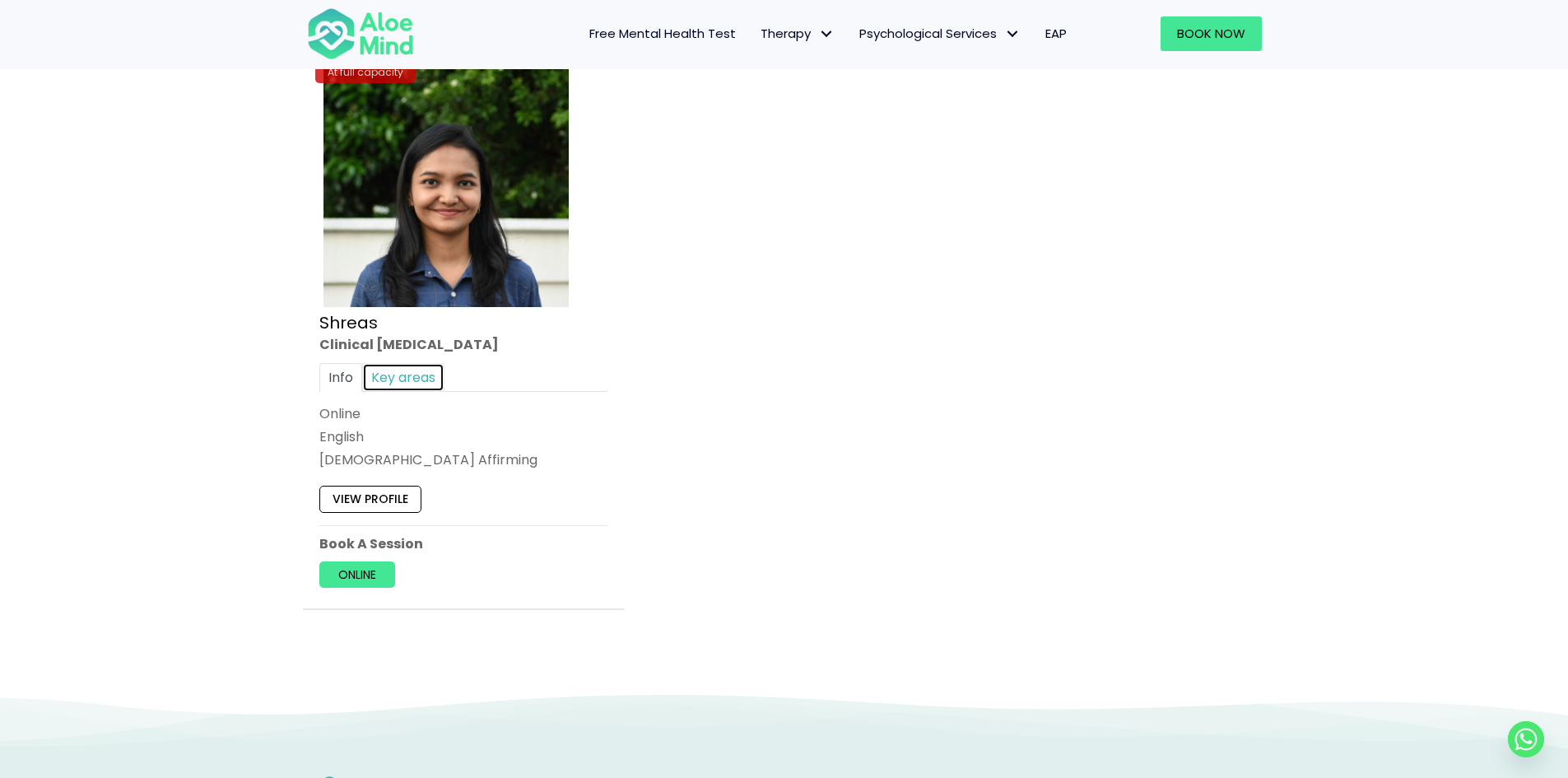
click at [418, 387] on link "Key areas" at bounding box center [403, 376] width 83 height 29
drag, startPoint x: 543, startPoint y: 473, endPoint x: 312, endPoint y: 431, distance: 234.8
click at [312, 431] on div "At full capacity Shreas Clinical [MEDICAL_DATA] Info Key areas Online English […" at bounding box center [464, 327] width 313 height 550
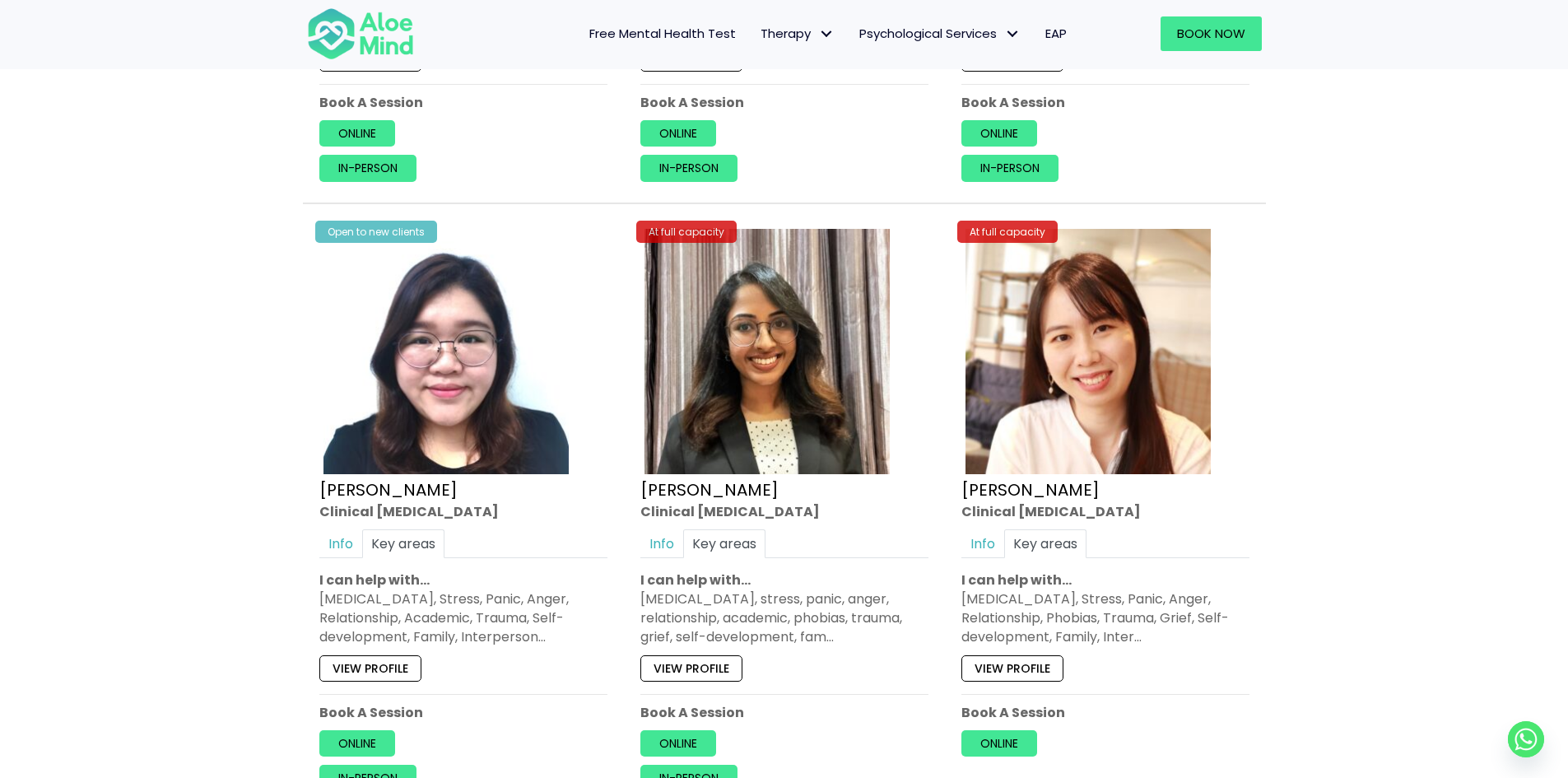
scroll to position [1373, 0]
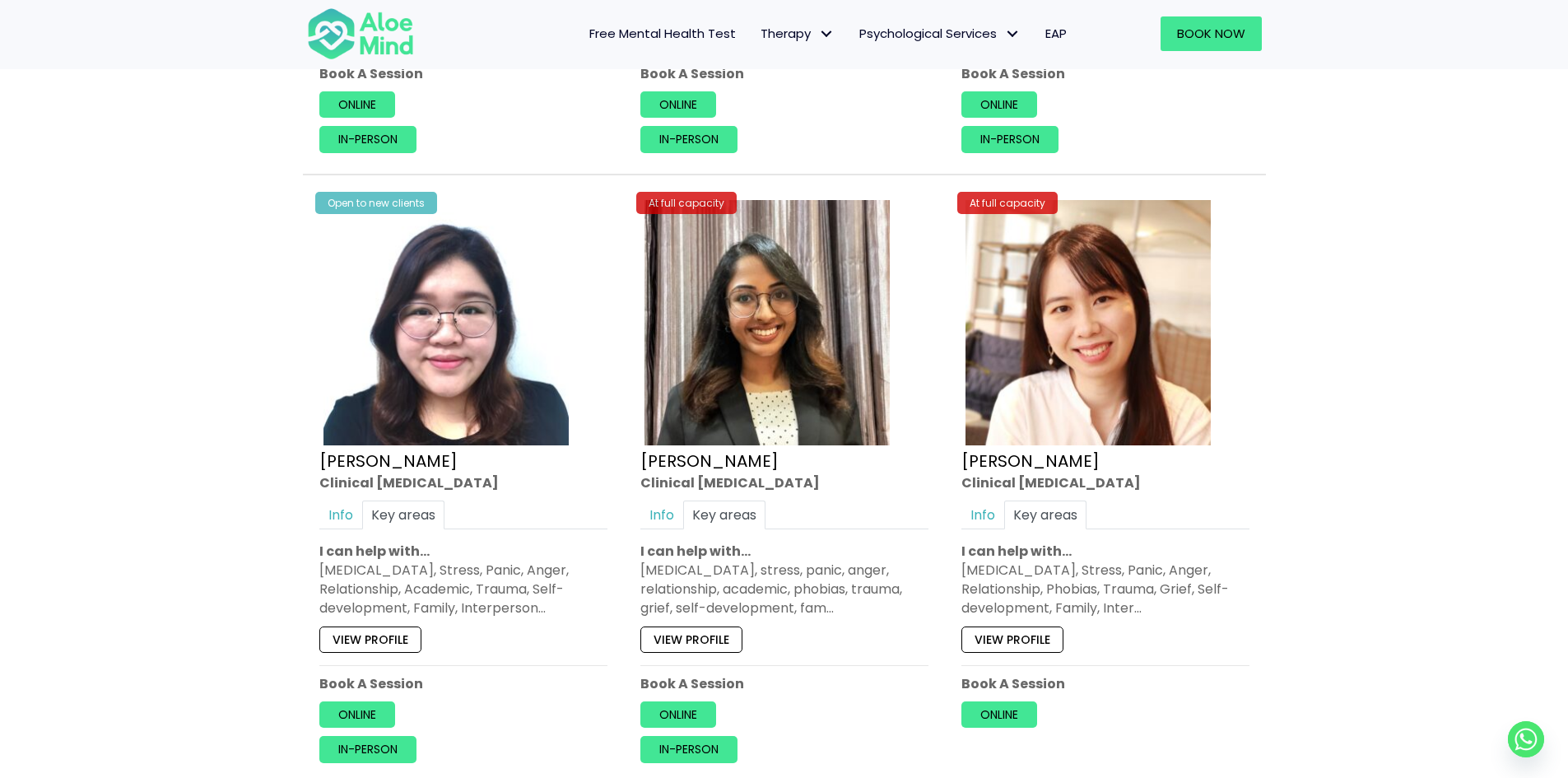
drag, startPoint x: 640, startPoint y: 566, endPoint x: 890, endPoint y: 606, distance: 253.2
click at [890, 606] on div "[MEDICAL_DATA], stress, panic, anger, relationship, academic, phobias, trauma, …" at bounding box center [784, 589] width 288 height 58
drag, startPoint x: 1154, startPoint y: 603, endPoint x: 956, endPoint y: 563, distance: 202.0
click at [956, 563] on div "At full capacity [PERSON_NAME] Clinical [MEDICAL_DATA] Info Key areas Online En…" at bounding box center [1105, 462] width 313 height 557
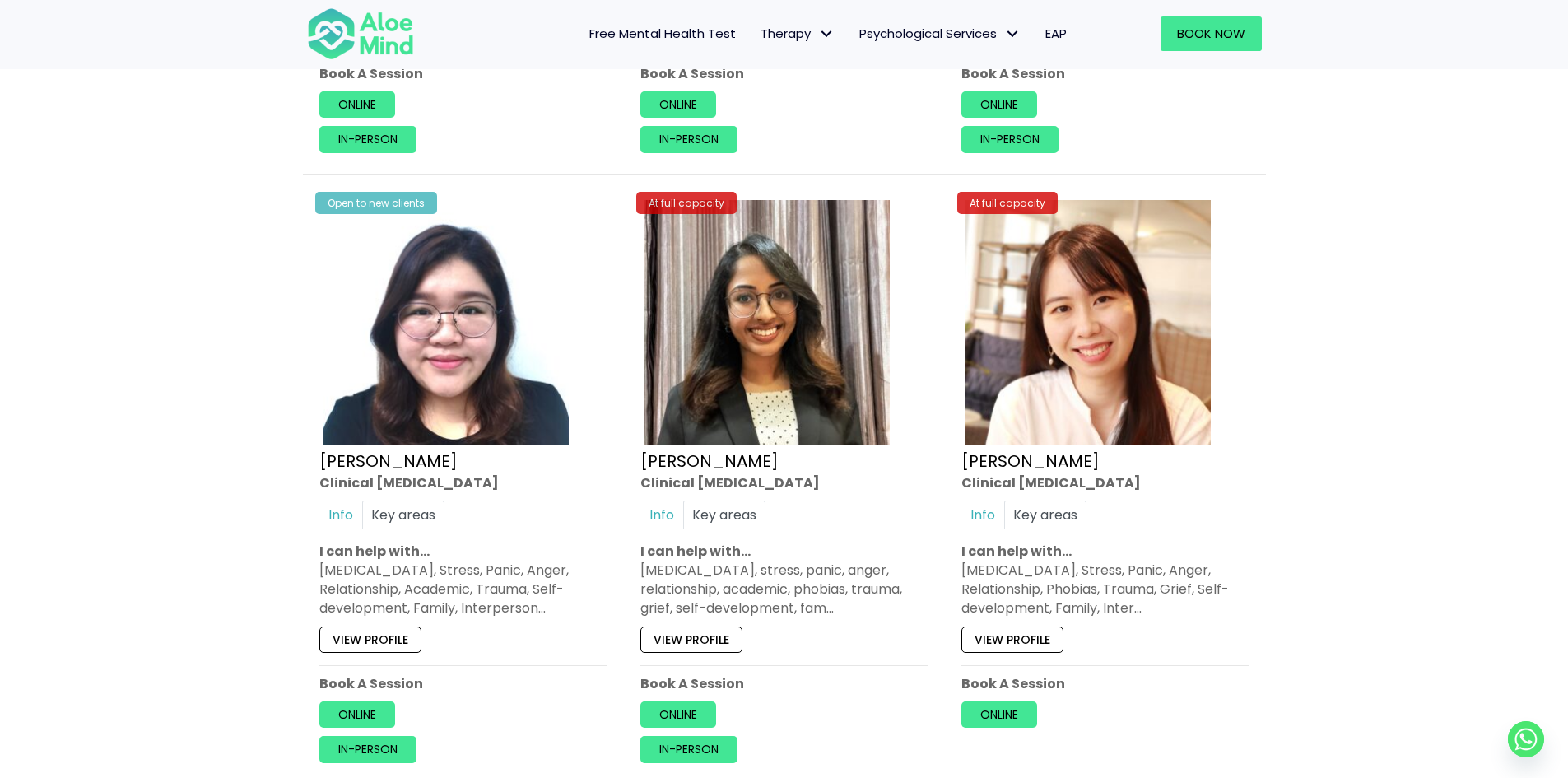
click at [956, 563] on div "At full capacity [PERSON_NAME] Clinical [MEDICAL_DATA] Info Key areas Online En…" at bounding box center [1105, 462] width 313 height 557
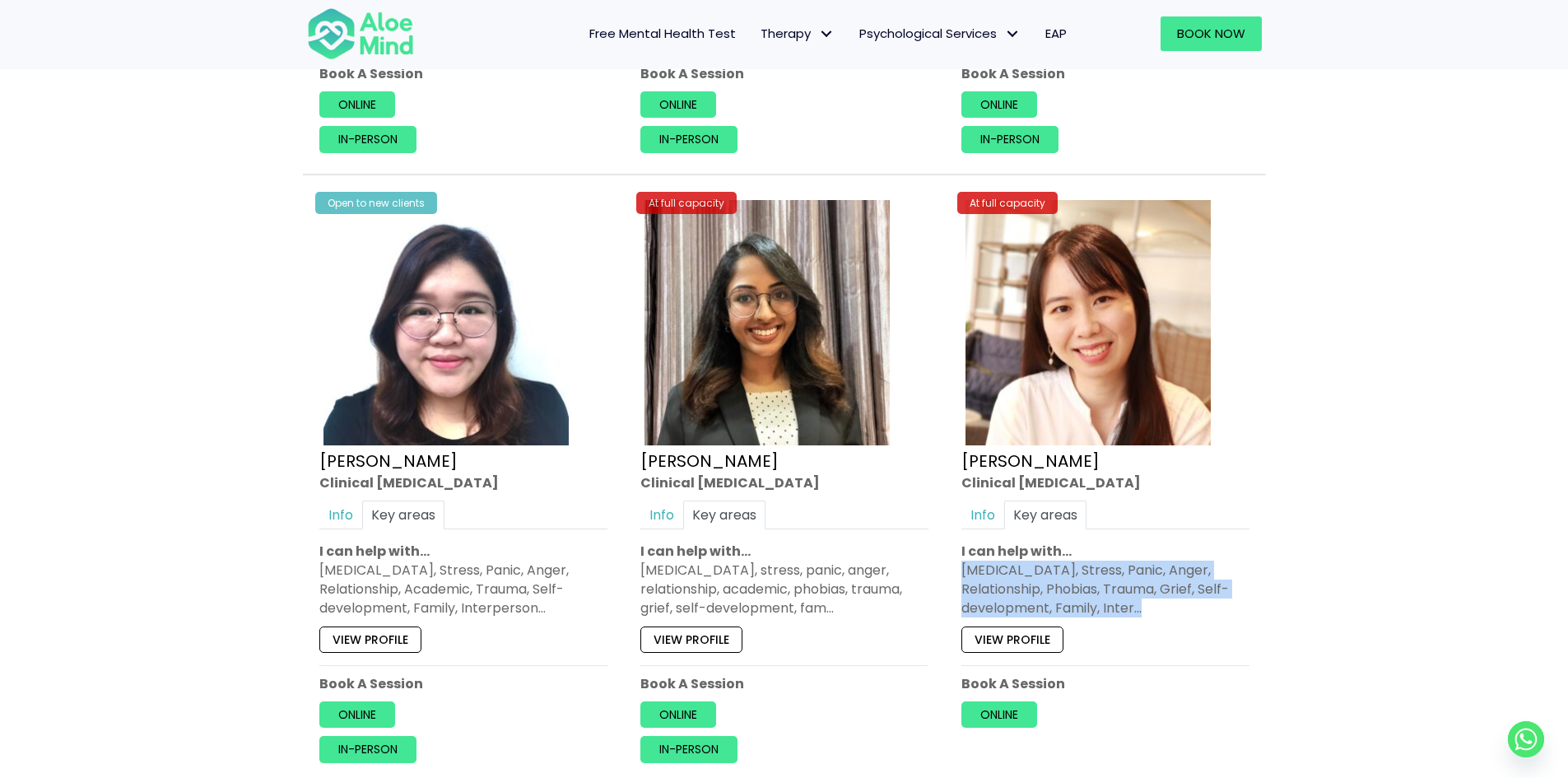
drag, startPoint x: 956, startPoint y: 563, endPoint x: 1225, endPoint y: 609, distance: 272.9
click at [1225, 609] on div "At full capacity [PERSON_NAME] Clinical [MEDICAL_DATA] Info Key areas Online En…" at bounding box center [1105, 462] width 313 height 557
click at [1225, 609] on div "[MEDICAL_DATA], Stress, Panic, Anger, Relationship, Phobias, Trauma, Grief, Sel…" at bounding box center [1105, 589] width 288 height 58
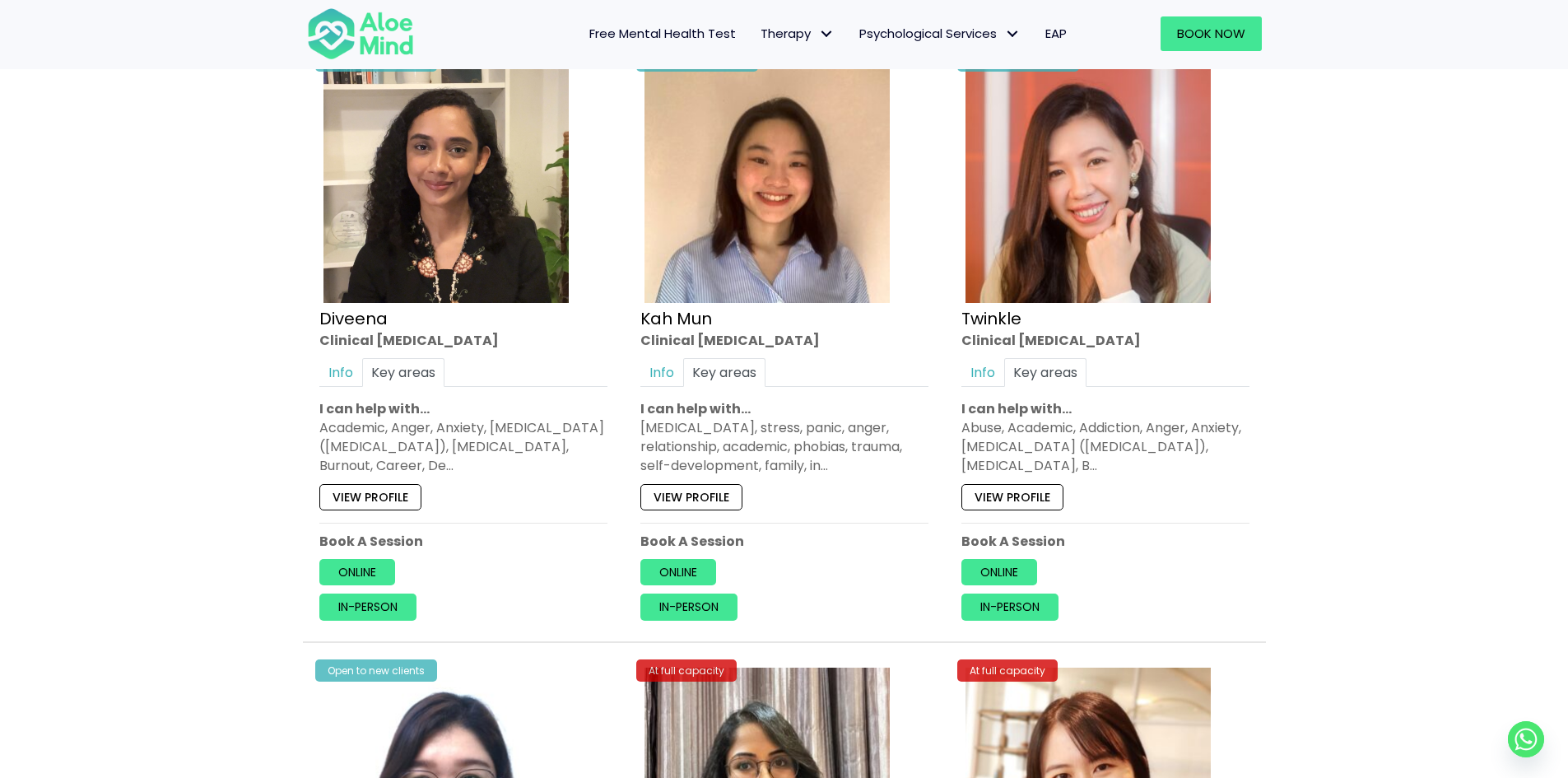
scroll to position [880, 0]
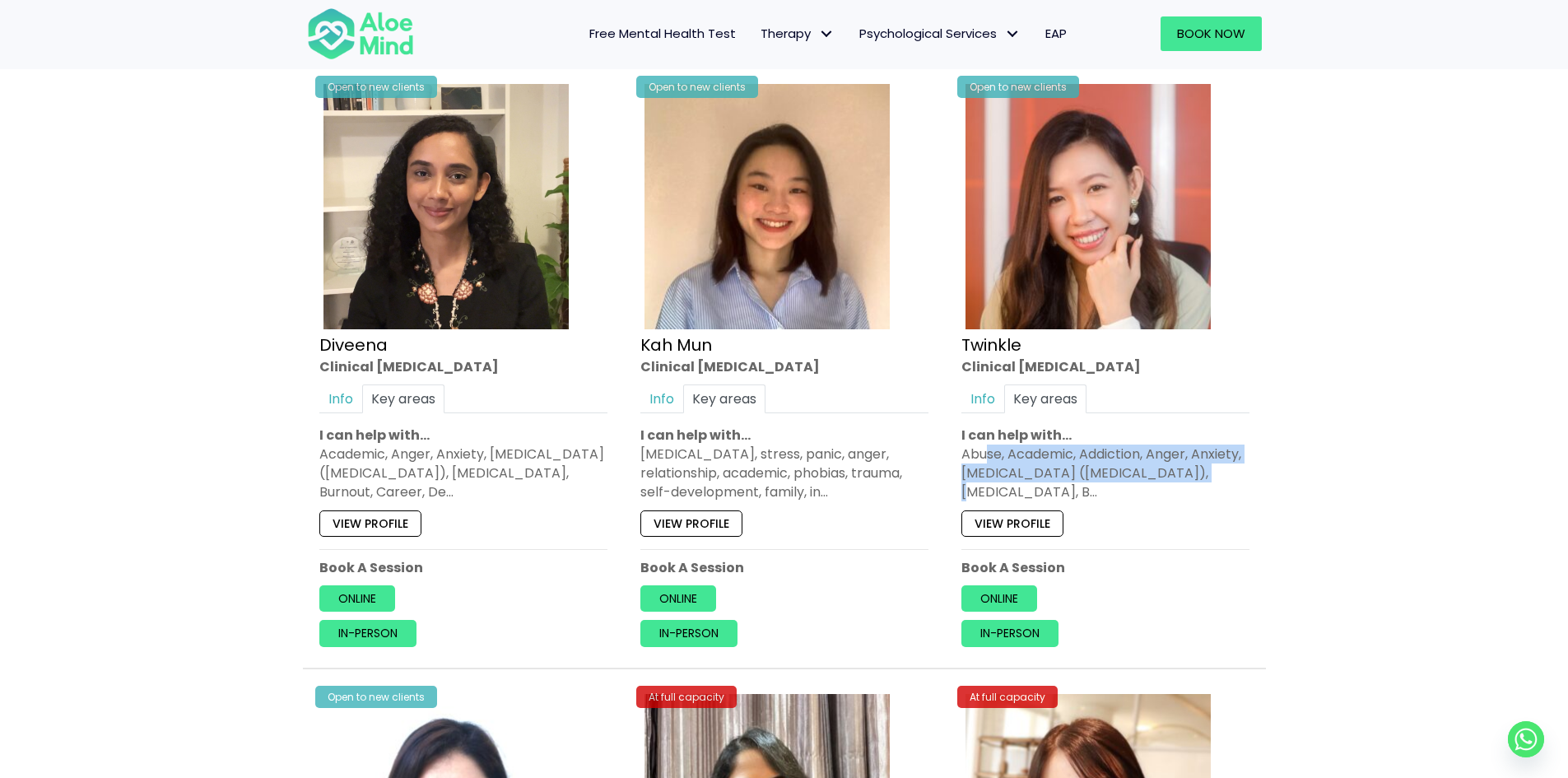
drag, startPoint x: 1172, startPoint y: 483, endPoint x: 985, endPoint y: 454, distance: 189.2
click at [985, 454] on div "Abuse, Academic, Addiction, Anger, Anxiety, [MEDICAL_DATA] ([MEDICAL_DATA]), [M…" at bounding box center [1105, 474] width 288 height 58
drag, startPoint x: 961, startPoint y: 454, endPoint x: 1259, endPoint y: 519, distance: 305.0
click at [1259, 519] on div "Open to new clients Twinkle Clinical [MEDICAL_DATA] Info Key areas In-Person, O…" at bounding box center [1105, 363] width 313 height 591
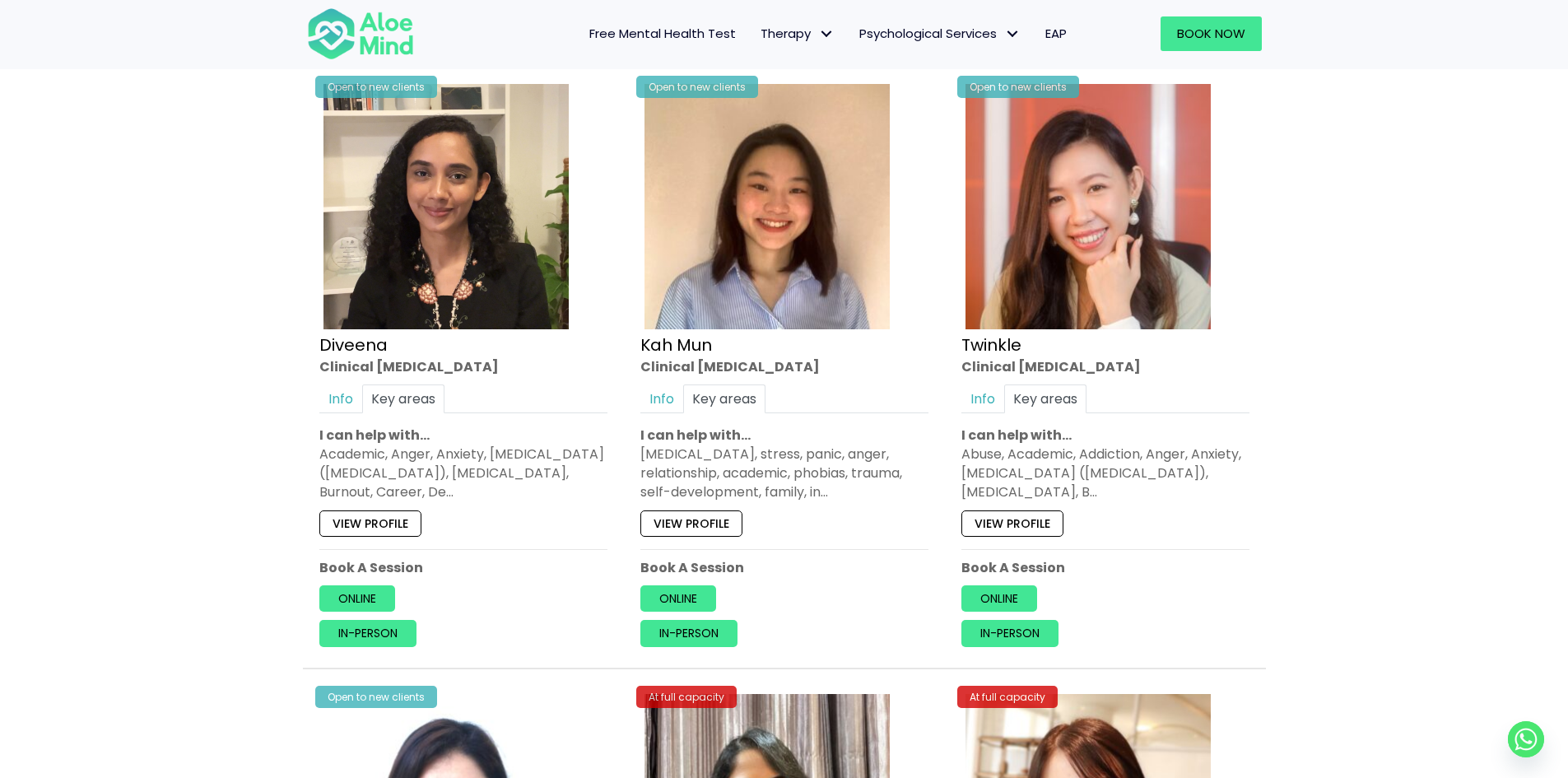
click at [1259, 519] on div "Open to new clients Twinkle Clinical [MEDICAL_DATA] Info Key areas In-Person, O…" at bounding box center [1105, 363] width 313 height 591
